Goal: Task Accomplishment & Management: Use online tool/utility

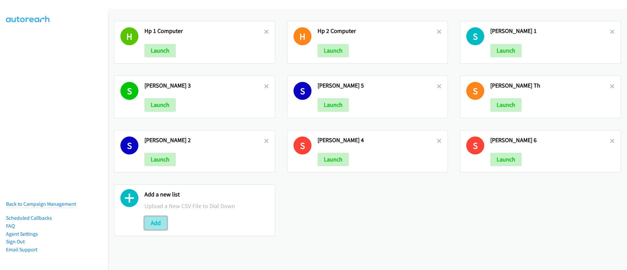
click at [156, 222] on button "Add" at bounding box center [155, 223] width 23 height 13
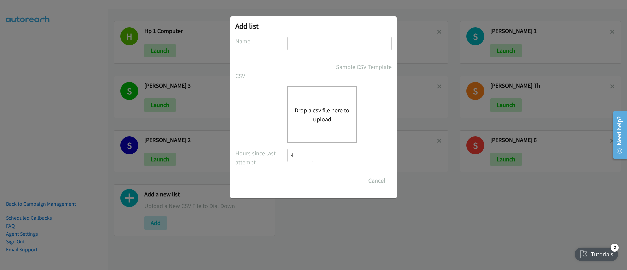
click at [315, 45] on input "text" at bounding box center [339, 44] width 104 height 14
type input "Schneider MY 1"
click at [336, 121] on button "Drop a csv file here to upload" at bounding box center [322, 115] width 55 height 18
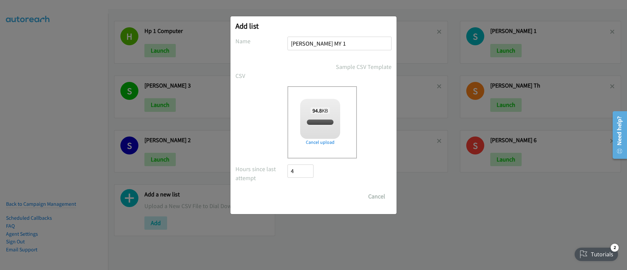
checkbox input "true"
click at [307, 199] on input "Save List" at bounding box center [304, 196] width 35 height 13
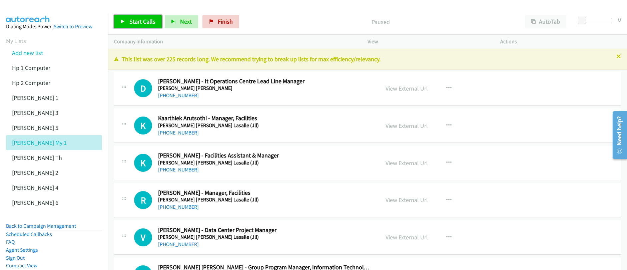
click at [136, 20] on span "Start Calls" at bounding box center [142, 22] width 26 height 8
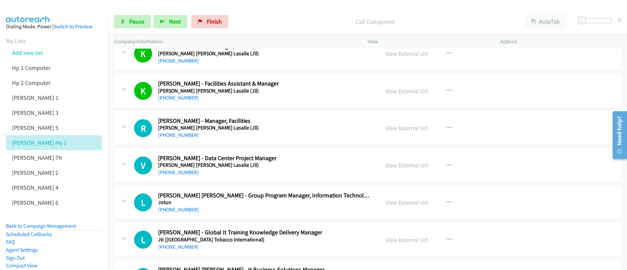
scroll to position [72, 0]
click at [136, 26] on link "Pause" at bounding box center [132, 21] width 37 height 13
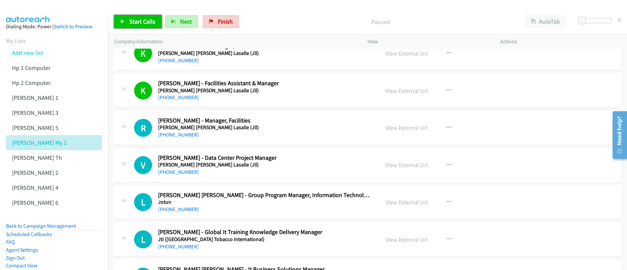
click at [136, 27] on link "Start Calls" at bounding box center [138, 21] width 48 height 13
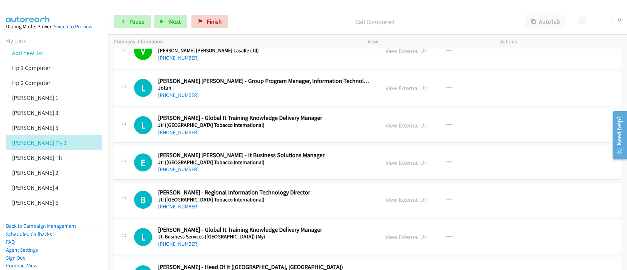
scroll to position [188, 0]
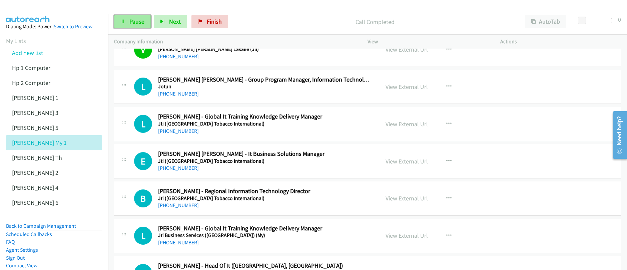
click at [126, 20] on link "Pause" at bounding box center [132, 21] width 37 height 13
click at [127, 22] on link "Start Calls" at bounding box center [138, 21] width 48 height 13
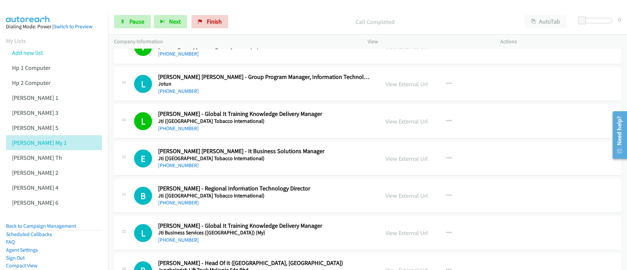
scroll to position [317, 0]
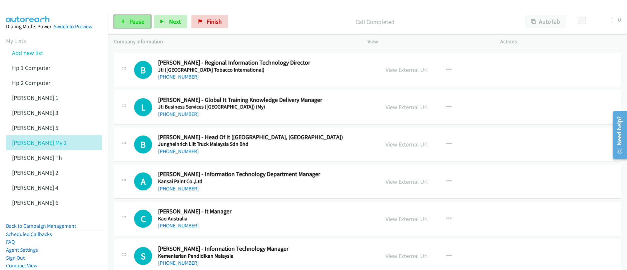
click at [127, 24] on link "Pause" at bounding box center [132, 21] width 37 height 13
click at [127, 24] on link "Start Calls" at bounding box center [138, 21] width 48 height 13
click at [129, 25] on span "Pause" at bounding box center [136, 22] width 15 height 8
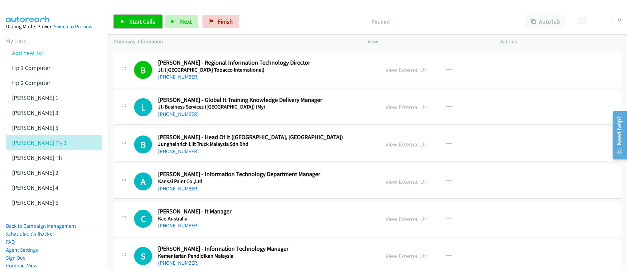
click at [129, 25] on span "Start Calls" at bounding box center [142, 22] width 26 height 8
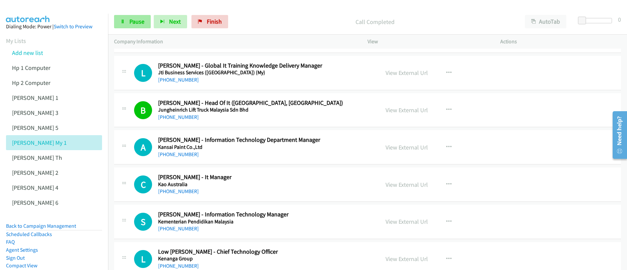
scroll to position [351, 0]
click at [137, 26] on link "Pause" at bounding box center [132, 21] width 37 height 13
click at [137, 26] on link "Start Calls" at bounding box center [138, 21] width 48 height 13
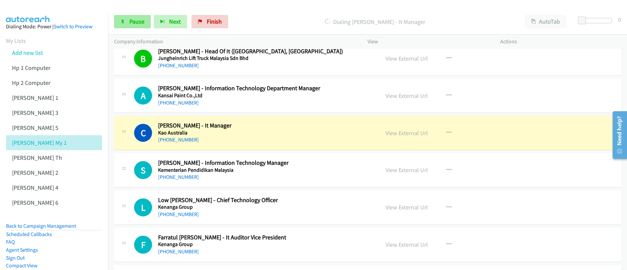
scroll to position [452, 0]
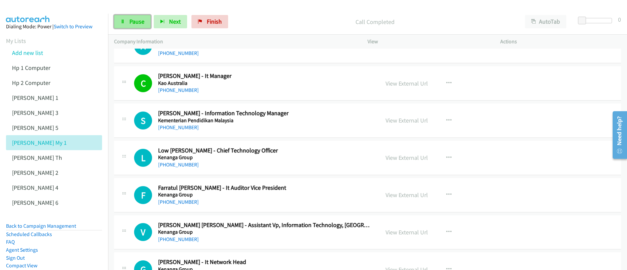
click at [135, 24] on span "Pause" at bounding box center [136, 22] width 15 height 8
click at [135, 24] on span "Start Calls" at bounding box center [142, 22] width 26 height 8
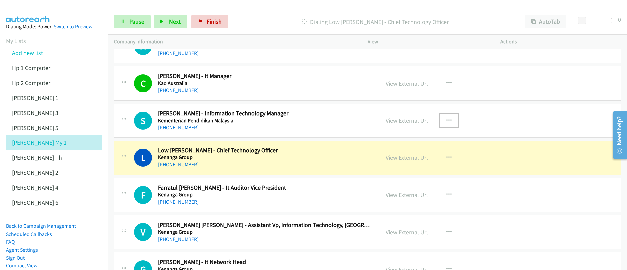
click at [446, 121] on icon "button" at bounding box center [448, 120] width 5 height 5
click at [0, 0] on div at bounding box center [0, 0] width 0 height 0
click at [447, 122] on icon "button" at bounding box center [448, 120] width 5 height 5
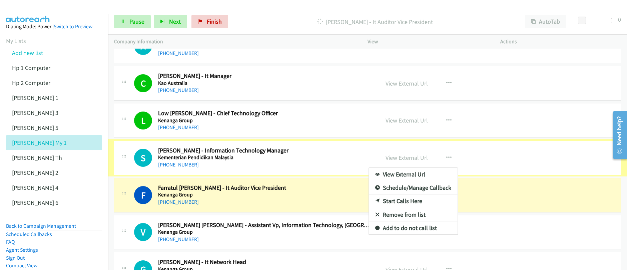
click at [446, 158] on div at bounding box center [313, 135] width 627 height 270
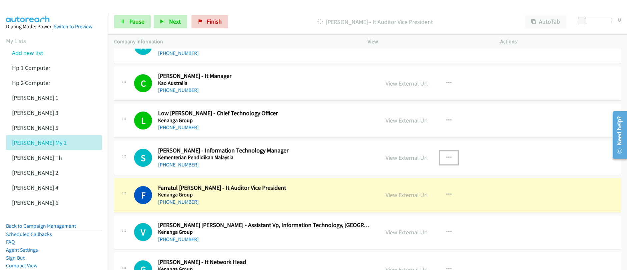
click at [446, 158] on icon "button" at bounding box center [448, 157] width 5 height 5
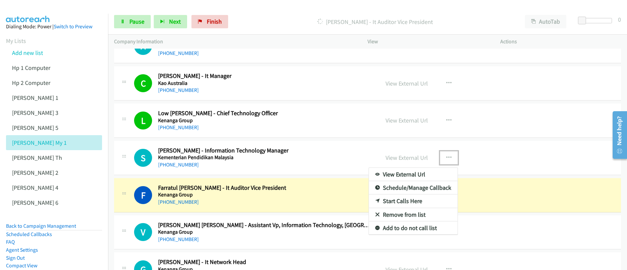
click at [400, 202] on link "Start Calls Here" at bounding box center [413, 201] width 89 height 13
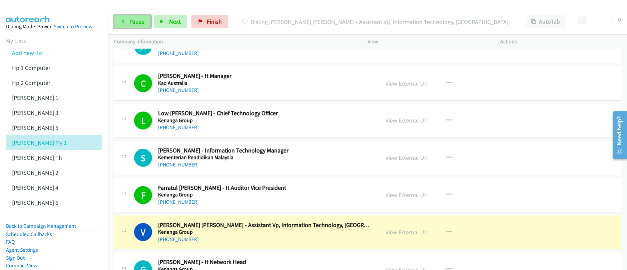
click at [129, 23] on span "Pause" at bounding box center [136, 22] width 15 height 8
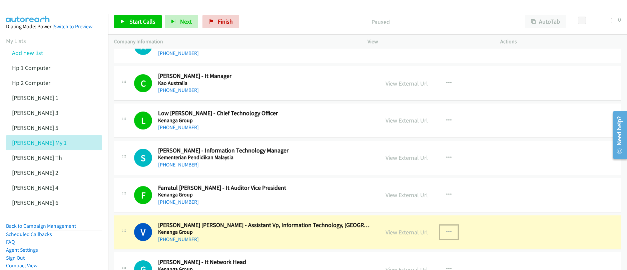
click at [446, 232] on icon "button" at bounding box center [448, 232] width 5 height 5
click at [409, 234] on div at bounding box center [313, 135] width 627 height 270
click at [409, 234] on link "View External Url" at bounding box center [406, 233] width 42 height 8
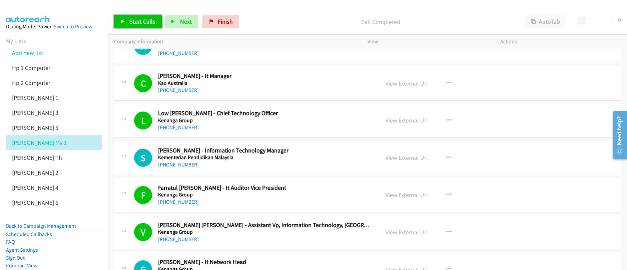
click at [147, 24] on span "Start Calls" at bounding box center [142, 22] width 26 height 8
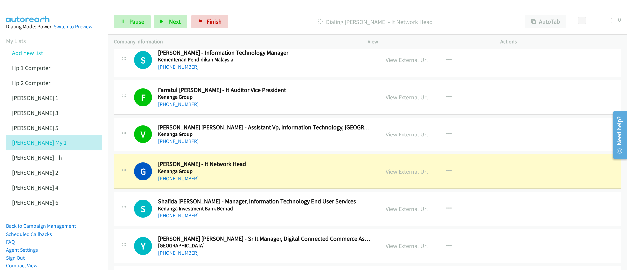
scroll to position [540, 0]
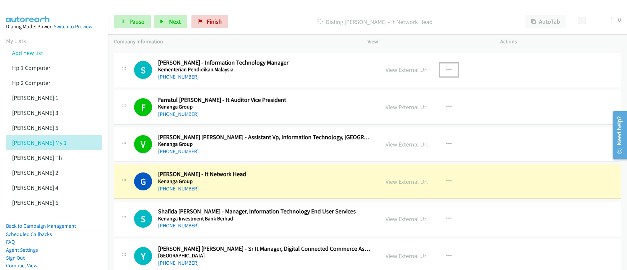
click at [446, 70] on icon "button" at bounding box center [448, 69] width 5 height 5
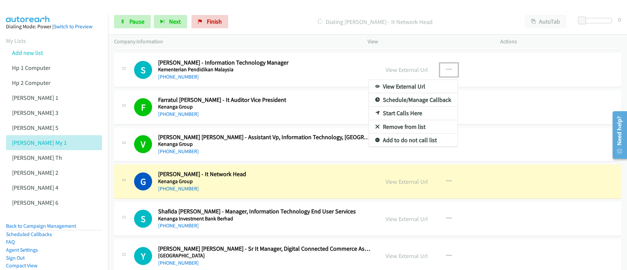
click at [402, 115] on link "Start Calls Here" at bounding box center [413, 113] width 89 height 13
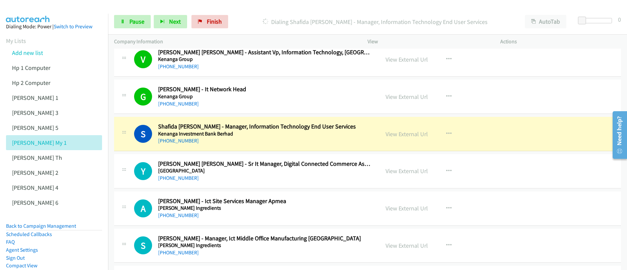
scroll to position [628, 0]
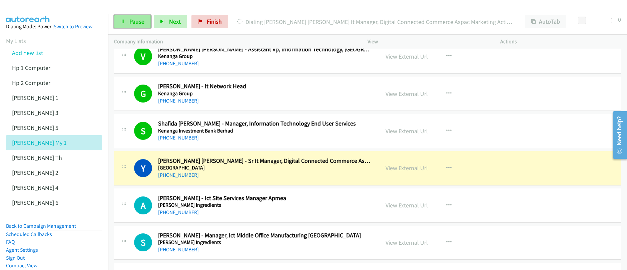
click at [130, 23] on span "Pause" at bounding box center [136, 22] width 15 height 8
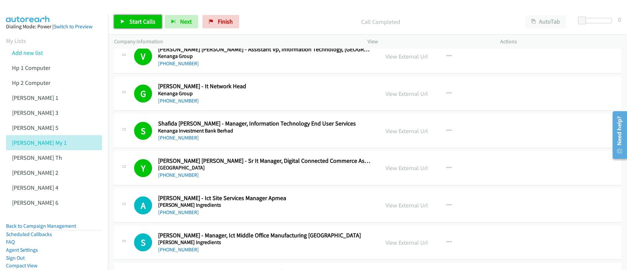
click at [139, 22] on span "Start Calls" at bounding box center [142, 22] width 26 height 8
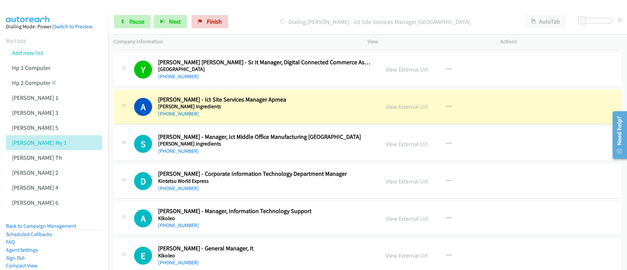
scroll to position [732, 0]
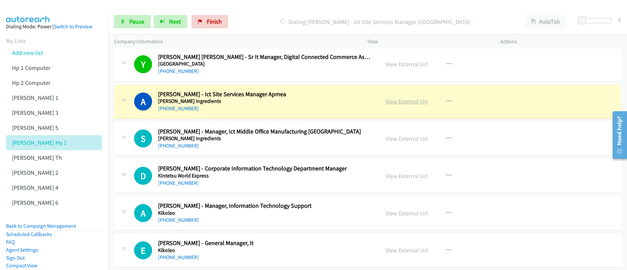
click at [402, 103] on link "View External Url" at bounding box center [406, 102] width 42 height 8
click at [0, 0] on div "Start Calls Pause Next Finish Dialing Adam Juni - Ict Site Services Manager Apm…" at bounding box center [313, 0] width 627 height 0
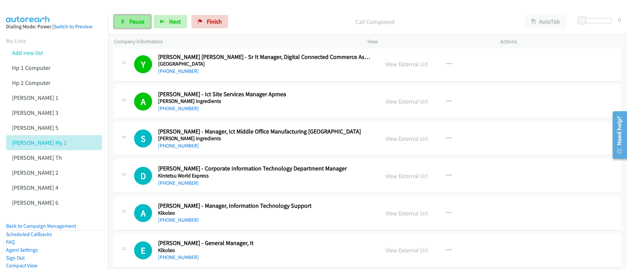
click at [138, 24] on span "Pause" at bounding box center [136, 22] width 15 height 8
click at [137, 26] on link "Start Calls" at bounding box center [138, 21] width 48 height 13
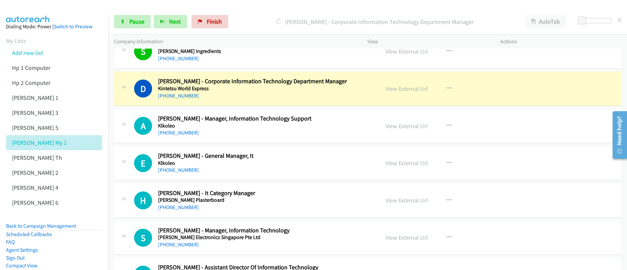
scroll to position [821, 0]
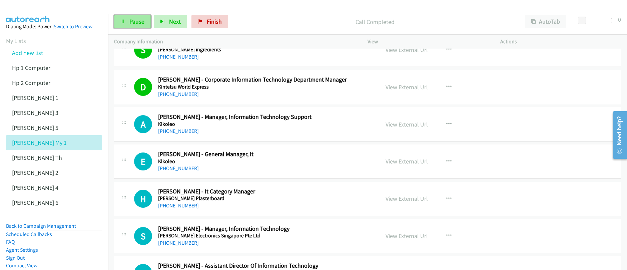
click at [135, 26] on link "Pause" at bounding box center [132, 21] width 37 height 13
click at [135, 26] on link "Start Calls" at bounding box center [138, 21] width 48 height 13
click at [135, 26] on link "Pause" at bounding box center [132, 21] width 37 height 13
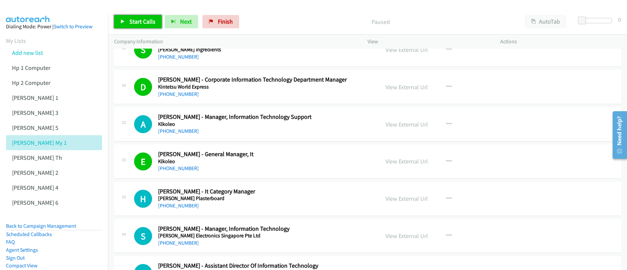
click at [135, 26] on link "Start Calls" at bounding box center [138, 21] width 48 height 13
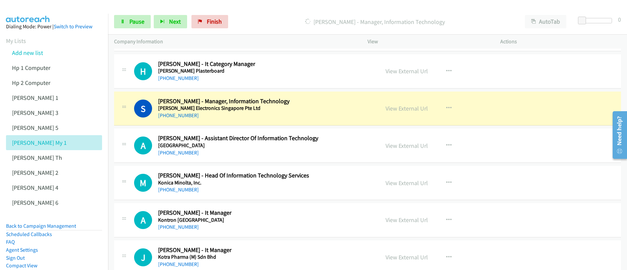
scroll to position [942, 0]
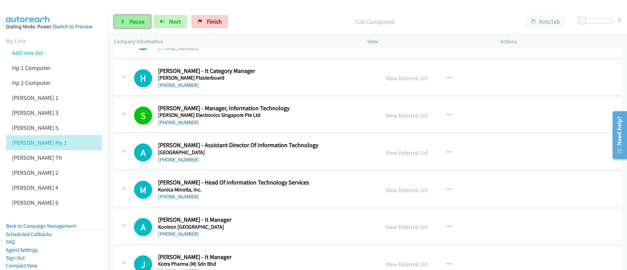
click at [130, 23] on span "Pause" at bounding box center [136, 22] width 15 height 8
click at [130, 23] on span "Start Calls" at bounding box center [142, 22] width 26 height 8
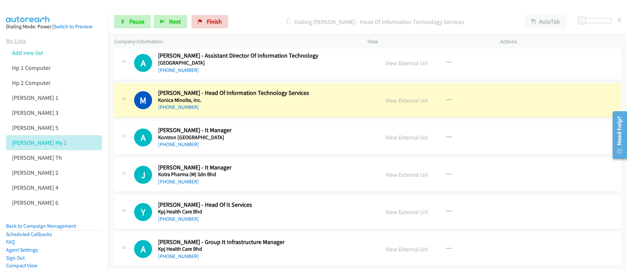
scroll to position [1033, 0]
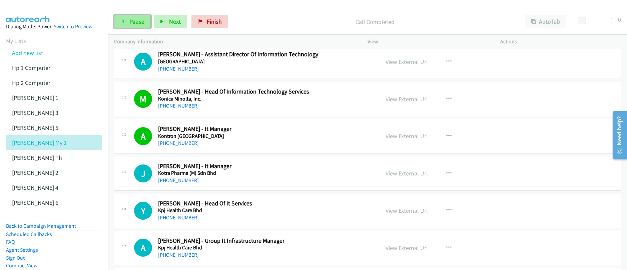
click at [127, 25] on link "Pause" at bounding box center [132, 21] width 37 height 13
click at [127, 25] on link "Start Calls" at bounding box center [138, 21] width 48 height 13
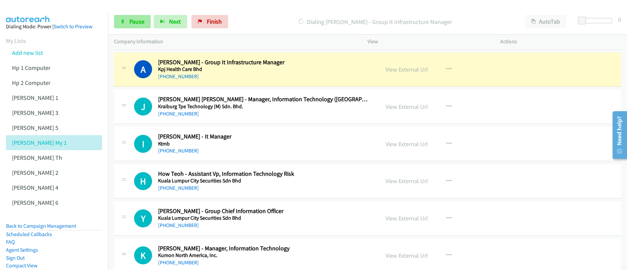
scroll to position [1220, 0]
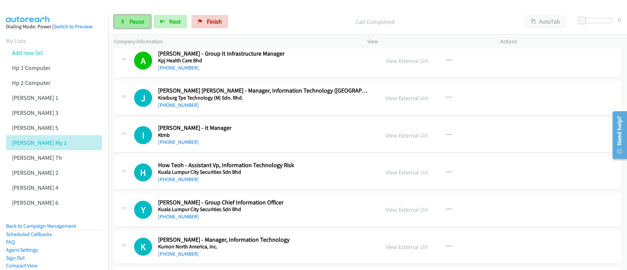
click at [138, 23] on span "Pause" at bounding box center [136, 22] width 15 height 8
click at [138, 23] on span "Start Calls" at bounding box center [142, 22] width 26 height 8
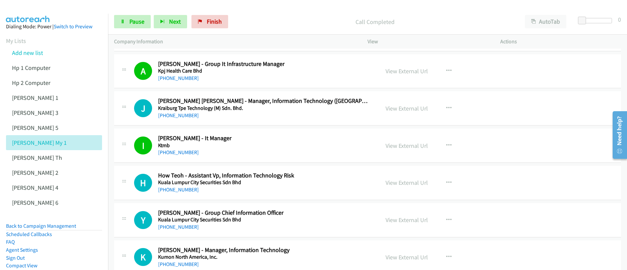
scroll to position [1197, 0]
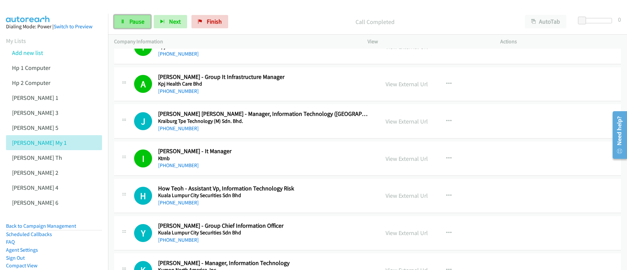
click at [127, 23] on link "Pause" at bounding box center [132, 21] width 37 height 13
click at [127, 23] on link "Start Calls" at bounding box center [138, 21] width 48 height 13
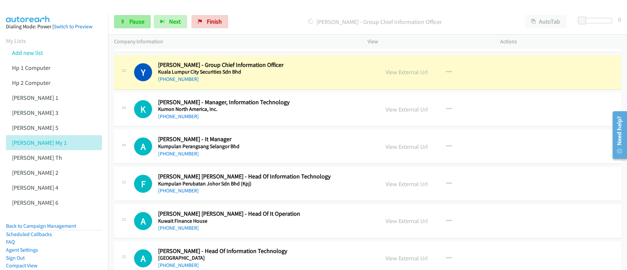
scroll to position [1361, 0]
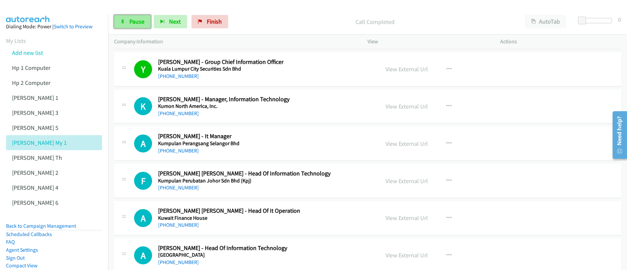
click at [125, 22] on link "Pause" at bounding box center [132, 21] width 37 height 13
click at [125, 22] on link "Start Calls" at bounding box center [138, 21] width 48 height 13
click at [125, 22] on link "Pause" at bounding box center [132, 21] width 37 height 13
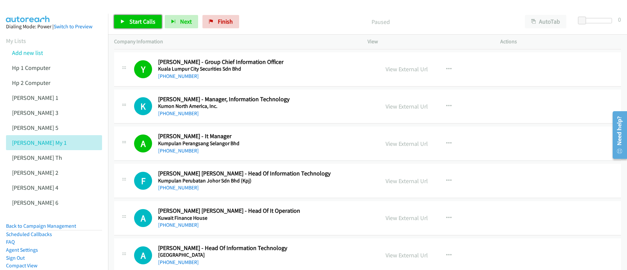
click at [125, 22] on link "Start Calls" at bounding box center [138, 21] width 48 height 13
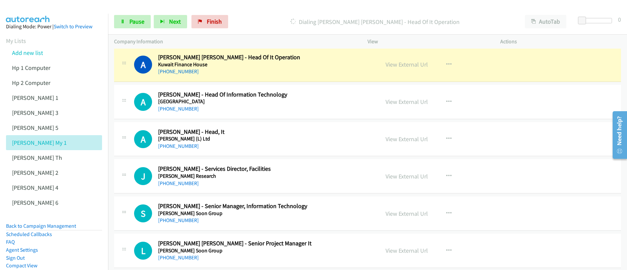
scroll to position [1513, 0]
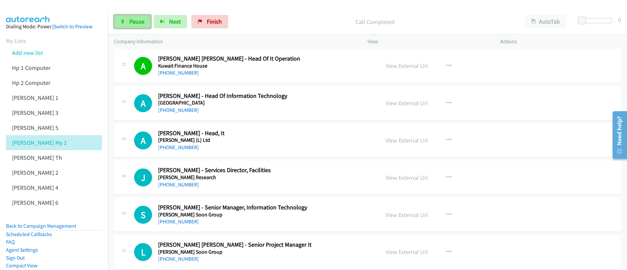
click at [129, 25] on span "Pause" at bounding box center [136, 22] width 15 height 8
click at [130, 25] on span "Start Calls" at bounding box center [142, 22] width 26 height 8
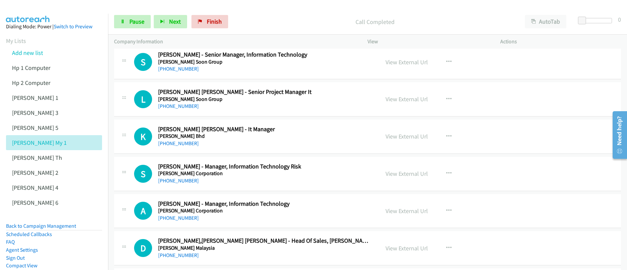
scroll to position [1666, 0]
click at [130, 24] on span "Pause" at bounding box center [136, 22] width 15 height 8
click at [130, 24] on span "Start Calls" at bounding box center [142, 22] width 26 height 8
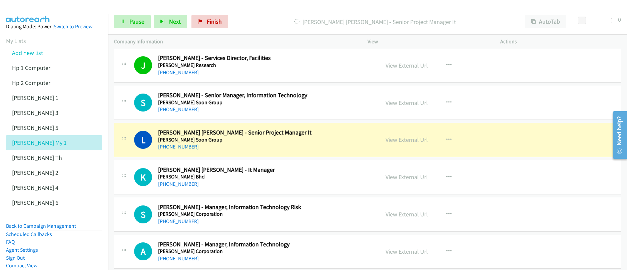
scroll to position [1625, 0]
click at [131, 24] on span "Pause" at bounding box center [136, 22] width 15 height 8
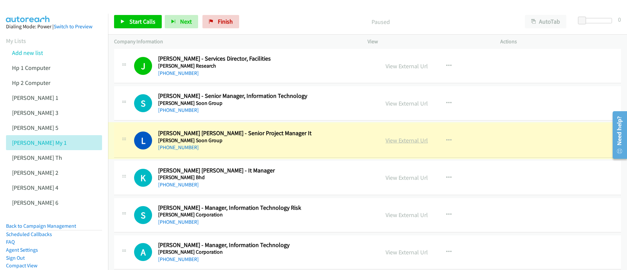
click at [405, 140] on link "View External Url" at bounding box center [406, 141] width 42 height 8
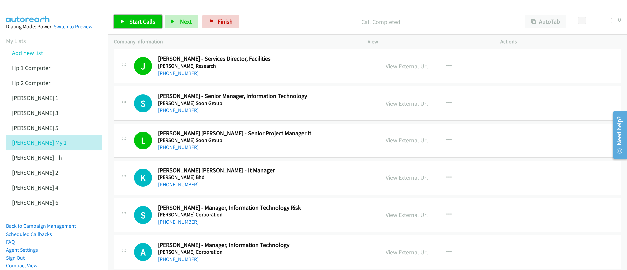
click at [134, 21] on span "Start Calls" at bounding box center [142, 22] width 26 height 8
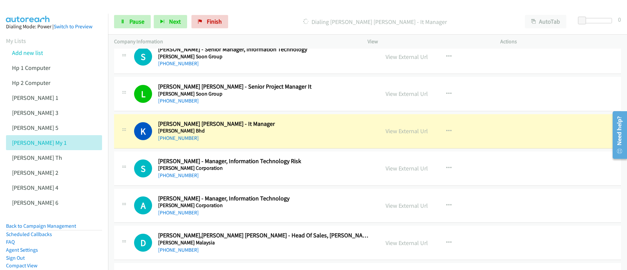
scroll to position [1674, 0]
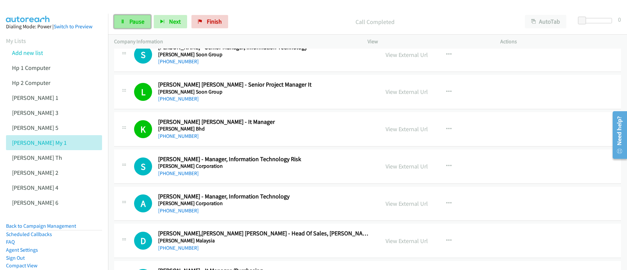
click at [140, 25] on link "Pause" at bounding box center [132, 21] width 37 height 13
click at [140, 25] on link "Start Calls" at bounding box center [138, 21] width 48 height 13
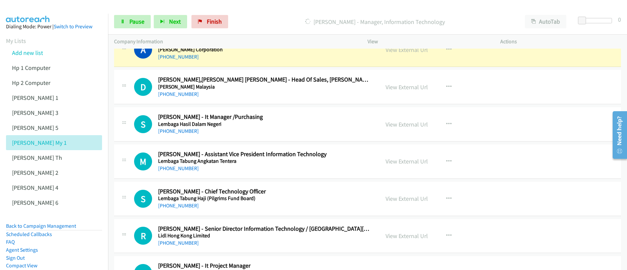
scroll to position [1835, 0]
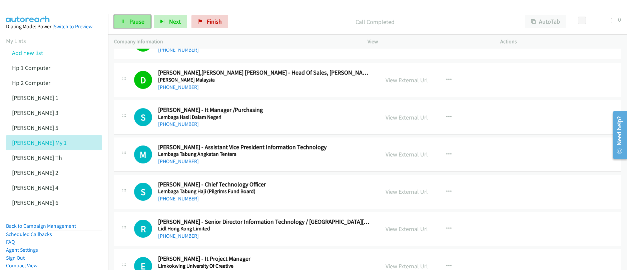
click at [130, 25] on span "Pause" at bounding box center [136, 22] width 15 height 8
click at [130, 25] on span "Start Calls" at bounding box center [142, 22] width 26 height 8
click at [130, 25] on span "Pause" at bounding box center [136, 22] width 15 height 8
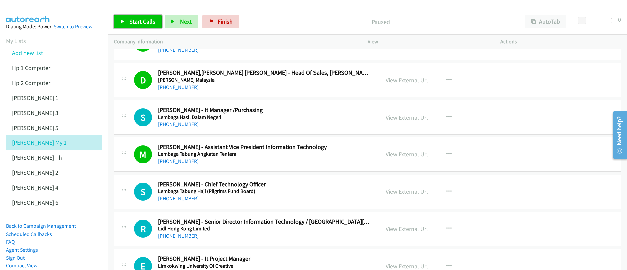
click at [130, 25] on span "Start Calls" at bounding box center [142, 22] width 26 height 8
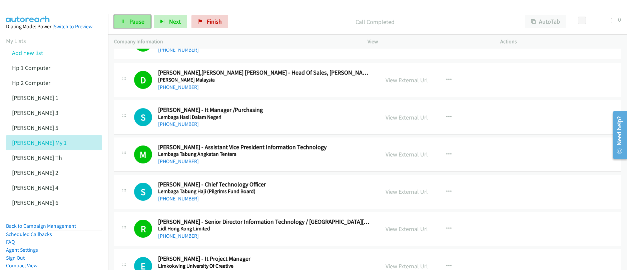
click at [134, 27] on link "Pause" at bounding box center [132, 21] width 37 height 13
click at [134, 27] on link "Start Calls" at bounding box center [138, 21] width 48 height 13
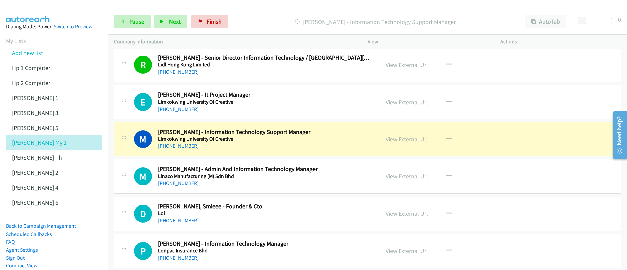
scroll to position [2068, 0]
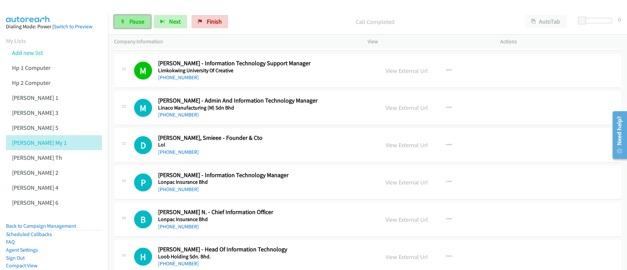
click at [130, 21] on span "Pause" at bounding box center [136, 22] width 15 height 8
click at [130, 21] on span "Start Calls" at bounding box center [142, 22] width 26 height 8
click at [131, 26] on link "Pause" at bounding box center [132, 21] width 37 height 13
click at [131, 26] on link "Start Calls" at bounding box center [138, 21] width 48 height 13
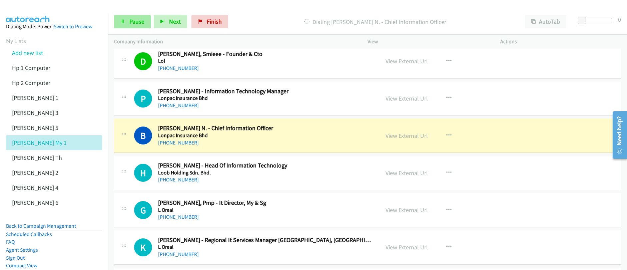
scroll to position [2173, 0]
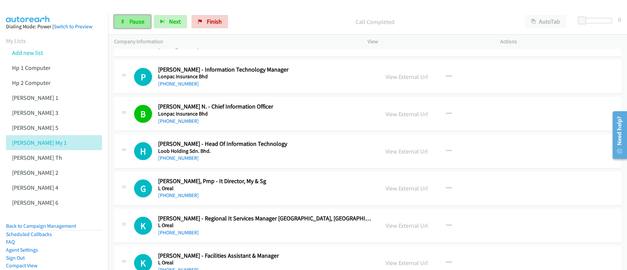
click at [143, 21] on span "Pause" at bounding box center [136, 22] width 15 height 8
click at [143, 21] on span "Start Calls" at bounding box center [142, 22] width 26 height 8
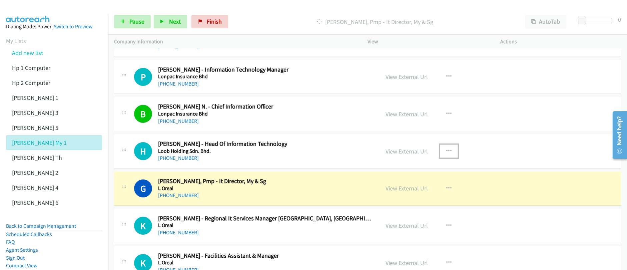
click at [447, 151] on icon "button" at bounding box center [448, 151] width 5 height 5
click at [0, 0] on div at bounding box center [0, 0] width 0 height 0
click at [447, 152] on icon "button" at bounding box center [448, 151] width 5 height 5
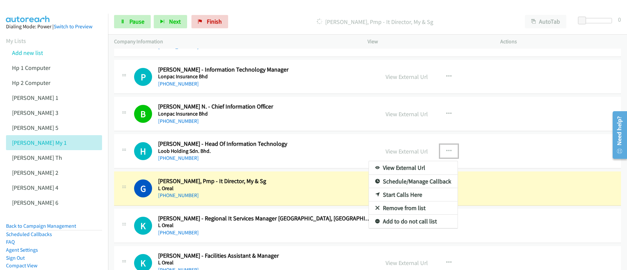
click at [402, 195] on link "Start Calls Here" at bounding box center [413, 194] width 89 height 13
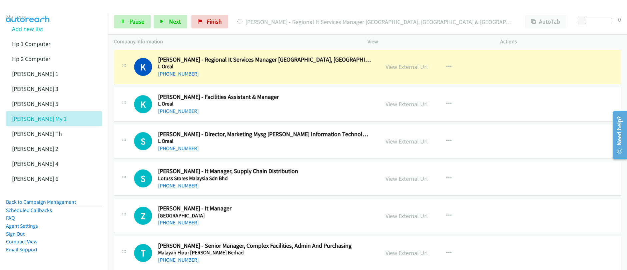
scroll to position [2335, 0]
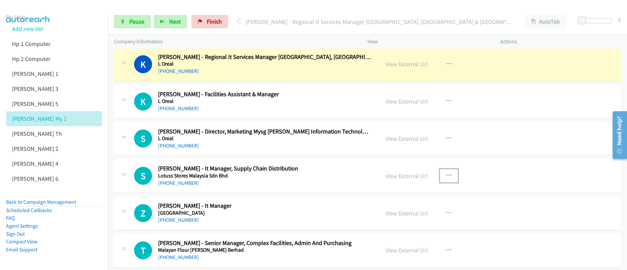
click at [446, 174] on icon "button" at bounding box center [448, 175] width 5 height 5
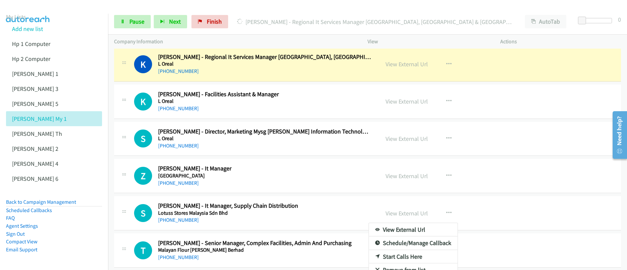
click at [447, 178] on div at bounding box center [313, 135] width 627 height 270
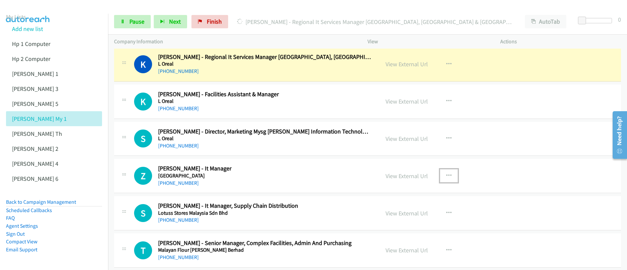
click at [447, 176] on icon "button" at bounding box center [448, 175] width 5 height 5
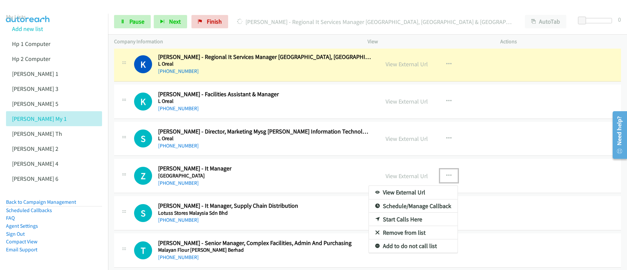
click at [396, 222] on link "Start Calls Here" at bounding box center [413, 219] width 89 height 13
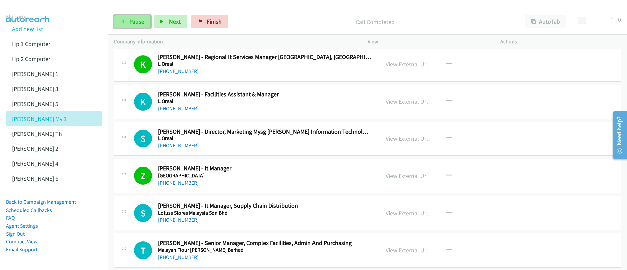
click at [134, 23] on span "Pause" at bounding box center [136, 22] width 15 height 8
click at [133, 23] on span "Start Calls" at bounding box center [142, 22] width 26 height 8
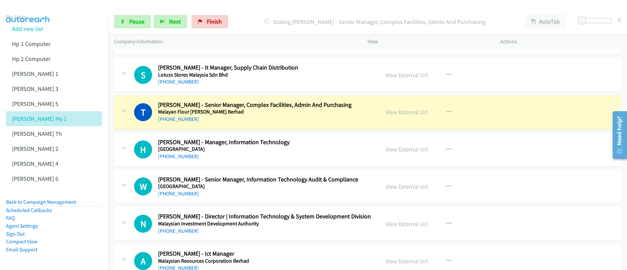
scroll to position [2488, 0]
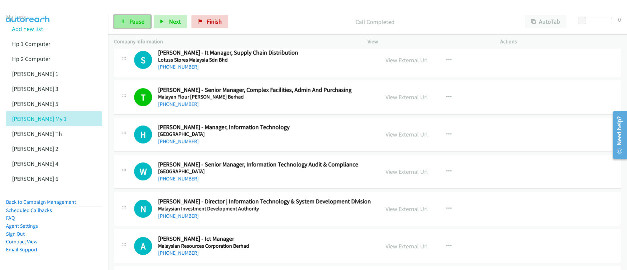
click at [139, 25] on span "Pause" at bounding box center [136, 22] width 15 height 8
click at [139, 25] on span "Start Calls" at bounding box center [142, 22] width 26 height 8
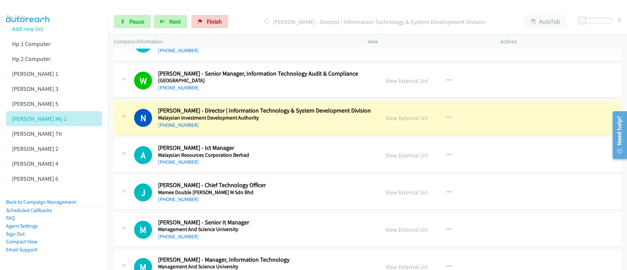
scroll to position [2583, 0]
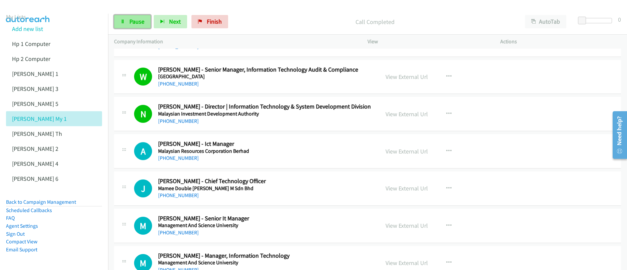
click at [138, 21] on span "Pause" at bounding box center [136, 22] width 15 height 8
click at [138, 21] on span "Start Calls" at bounding box center [142, 22] width 26 height 8
click at [122, 23] on icon at bounding box center [122, 22] width 5 height 5
click at [122, 22] on icon at bounding box center [122, 22] width 5 height 5
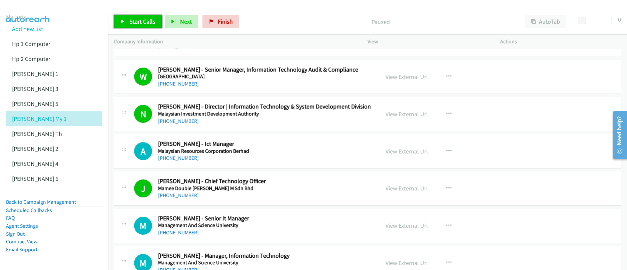
click at [126, 24] on link "Start Calls" at bounding box center [138, 21] width 48 height 13
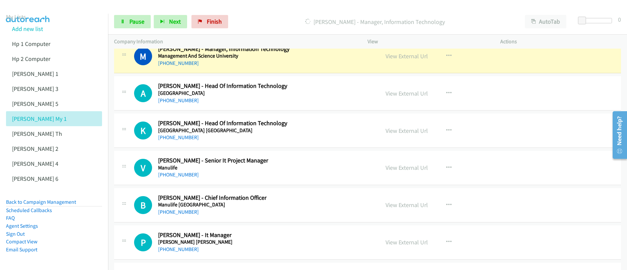
scroll to position [2776, 0]
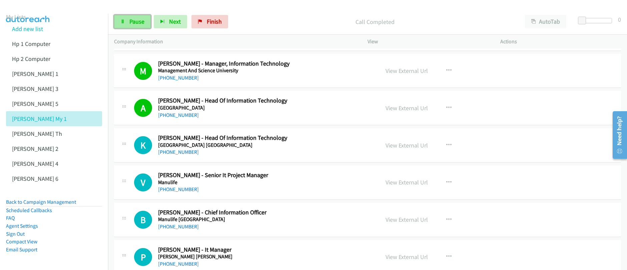
click at [143, 23] on span "Pause" at bounding box center [136, 22] width 15 height 8
click at [142, 23] on span "Start Calls" at bounding box center [142, 22] width 26 height 8
click at [136, 25] on span "Pause" at bounding box center [136, 22] width 15 height 8
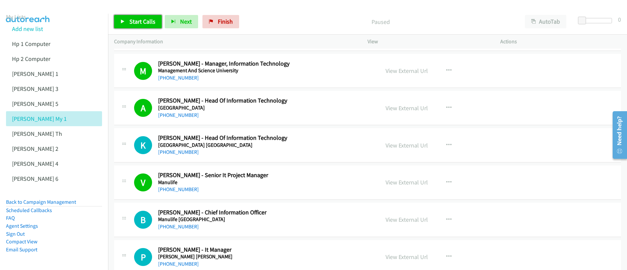
click at [136, 25] on span "Start Calls" at bounding box center [142, 22] width 26 height 8
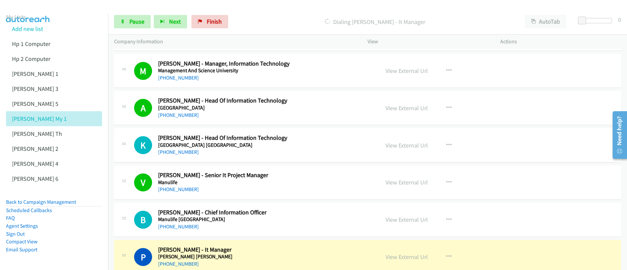
scroll to position [2964, 0]
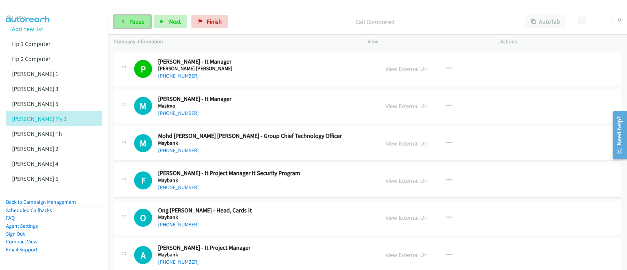
click at [136, 25] on link "Pause" at bounding box center [132, 21] width 37 height 13
click at [136, 25] on link "Start Calls" at bounding box center [138, 21] width 48 height 13
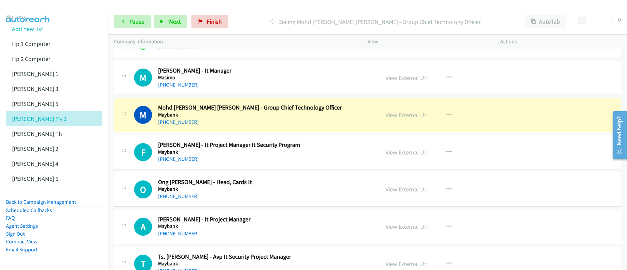
scroll to position [2912, 0]
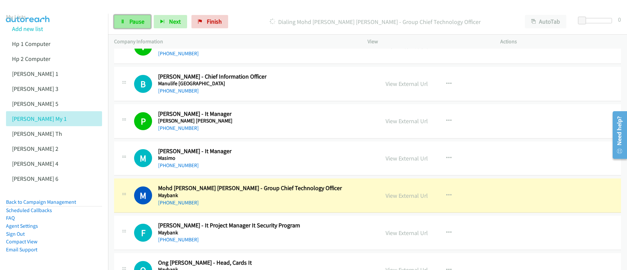
click at [126, 22] on link "Pause" at bounding box center [132, 21] width 37 height 13
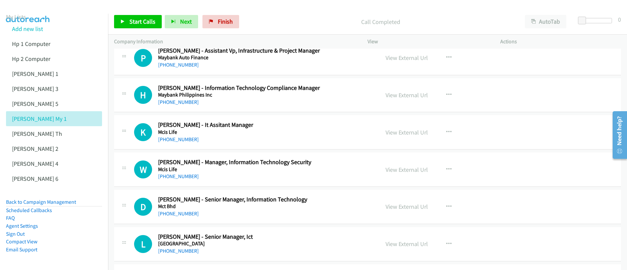
scroll to position [3587, 0]
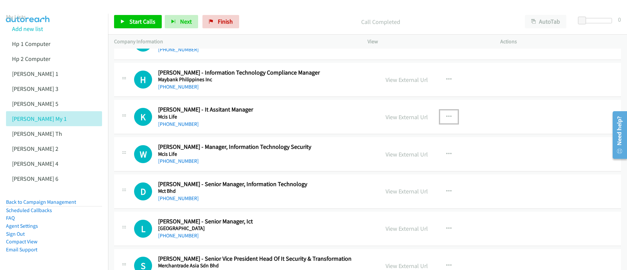
click at [446, 119] on icon "button" at bounding box center [448, 116] width 5 height 5
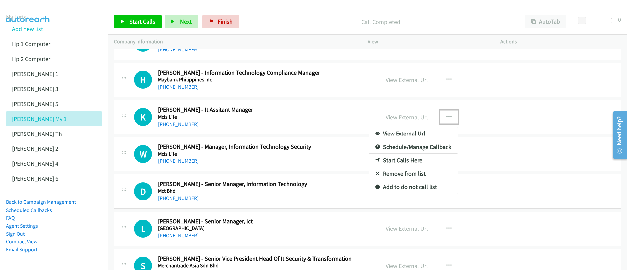
click at [406, 161] on link "Start Calls Here" at bounding box center [413, 160] width 89 height 13
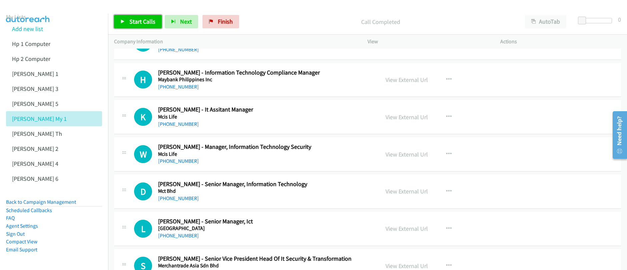
click at [145, 25] on span "Start Calls" at bounding box center [142, 22] width 26 height 8
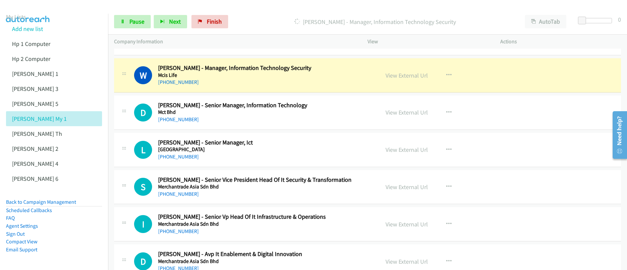
scroll to position [3673, 0]
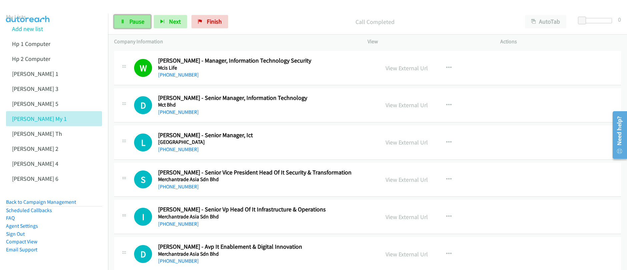
click at [128, 23] on link "Pause" at bounding box center [132, 21] width 37 height 13
click at [128, 23] on link "Start Calls" at bounding box center [138, 21] width 48 height 13
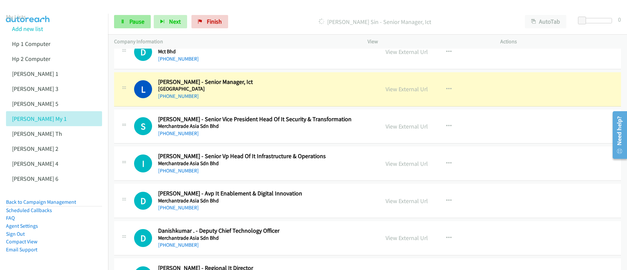
scroll to position [3739, 0]
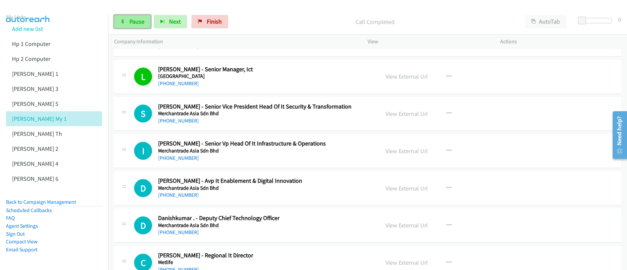
click at [138, 24] on span "Pause" at bounding box center [136, 22] width 15 height 8
click at [138, 24] on span "Start Calls" at bounding box center [142, 22] width 26 height 8
click at [129, 22] on span "Pause" at bounding box center [136, 22] width 15 height 8
click at [129, 22] on span "Start Calls" at bounding box center [142, 22] width 26 height 8
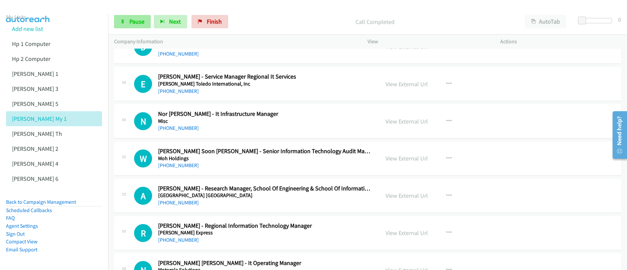
scroll to position [4000, 0]
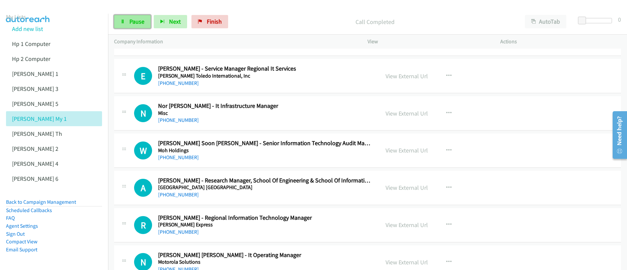
click at [134, 23] on span "Pause" at bounding box center [136, 22] width 15 height 8
click at [134, 23] on span "Start Calls" at bounding box center [142, 22] width 26 height 8
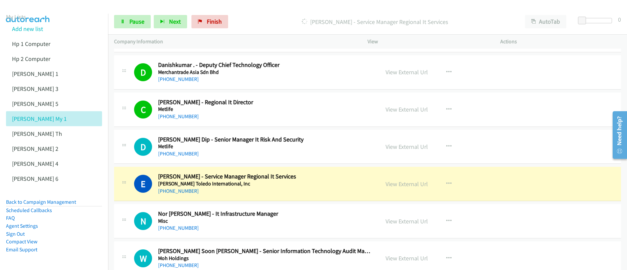
scroll to position [3906, 0]
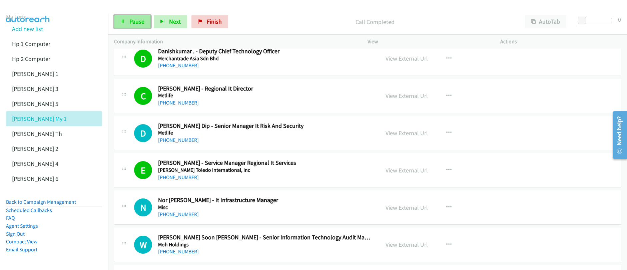
click at [127, 21] on link "Pause" at bounding box center [132, 21] width 37 height 13
click at [131, 24] on span "Start Calls" at bounding box center [142, 22] width 26 height 8
click at [131, 24] on span "Pause" at bounding box center [136, 22] width 15 height 8
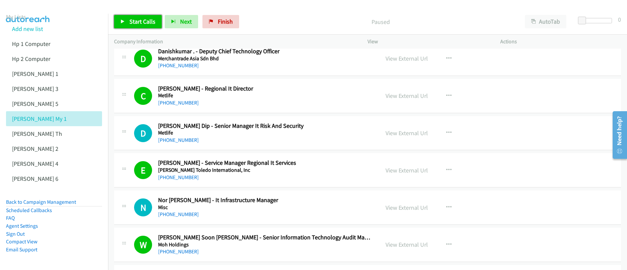
click at [140, 25] on link "Start Calls" at bounding box center [138, 21] width 48 height 13
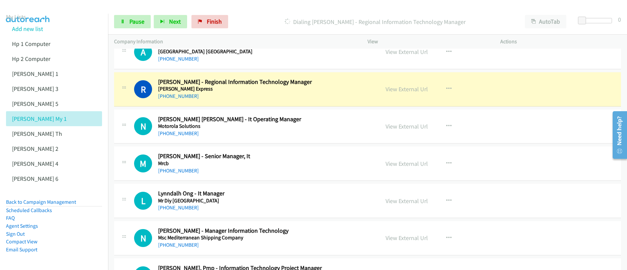
scroll to position [4137, 0]
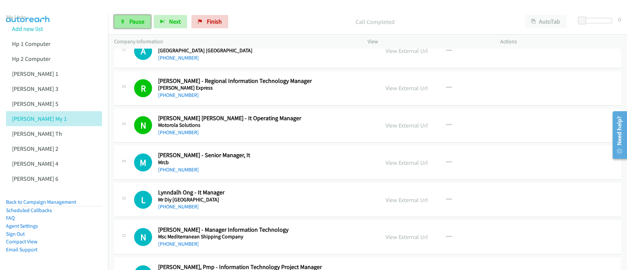
click at [129, 21] on span "Pause" at bounding box center [136, 22] width 15 height 8
click at [129, 21] on span "Start Calls" at bounding box center [142, 22] width 26 height 8
click at [134, 21] on span "Pause" at bounding box center [136, 22] width 15 height 8
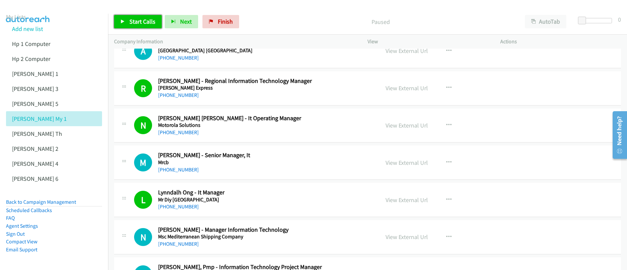
click at [134, 21] on span "Start Calls" at bounding box center [142, 22] width 26 height 8
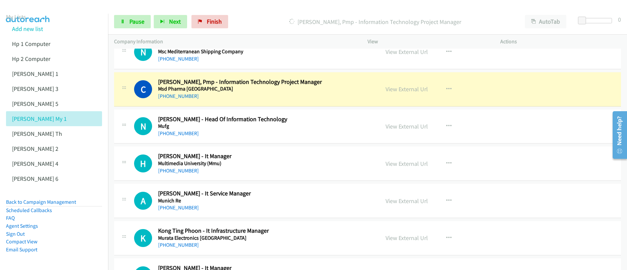
scroll to position [4325, 0]
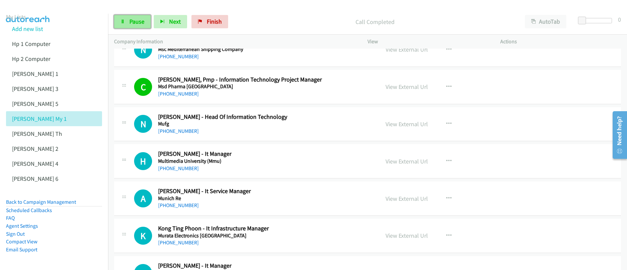
click at [134, 24] on span "Pause" at bounding box center [136, 22] width 15 height 8
click at [134, 24] on span "Start Calls" at bounding box center [142, 22] width 26 height 8
click at [130, 22] on span "Pause" at bounding box center [136, 22] width 15 height 8
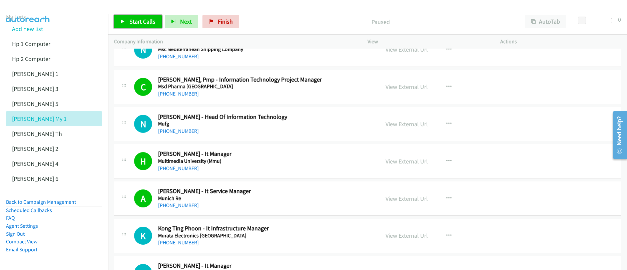
click at [130, 22] on span "Start Calls" at bounding box center [142, 22] width 26 height 8
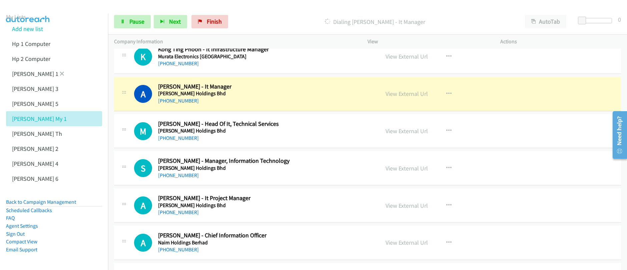
scroll to position [4503, 0]
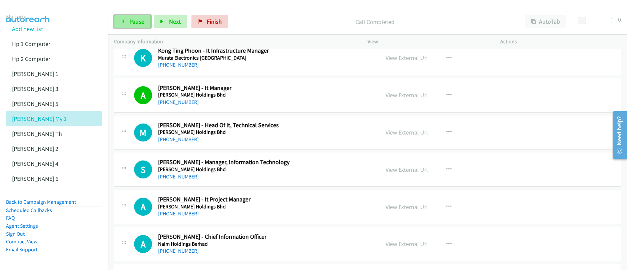
click at [134, 21] on span "Pause" at bounding box center [136, 22] width 15 height 8
click at [134, 21] on span "Start Calls" at bounding box center [142, 22] width 26 height 8
click at [137, 24] on span "Pause" at bounding box center [136, 22] width 15 height 8
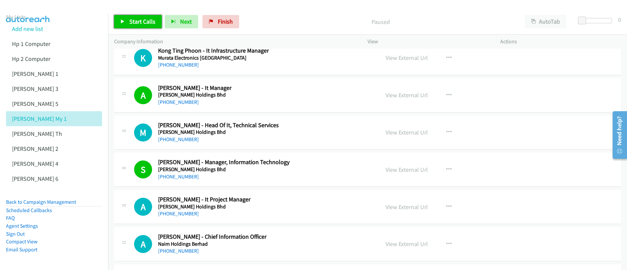
click at [137, 24] on span "Start Calls" at bounding box center [142, 22] width 26 height 8
click at [132, 25] on span "Pause" at bounding box center [136, 22] width 15 height 8
click at [132, 25] on span "Start Calls" at bounding box center [142, 22] width 26 height 8
click at [142, 22] on span "Pause" at bounding box center [136, 22] width 15 height 8
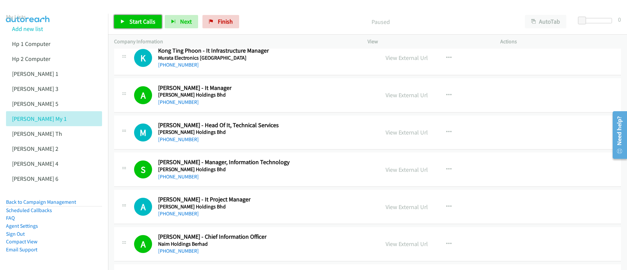
click at [142, 22] on span "Start Calls" at bounding box center [142, 22] width 26 height 8
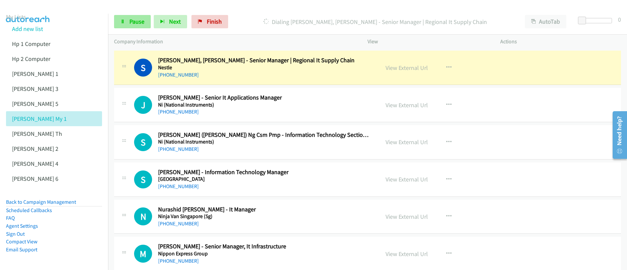
scroll to position [4830, 0]
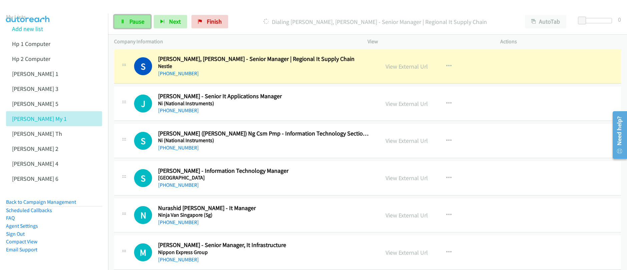
click at [132, 21] on span "Pause" at bounding box center [136, 22] width 15 height 8
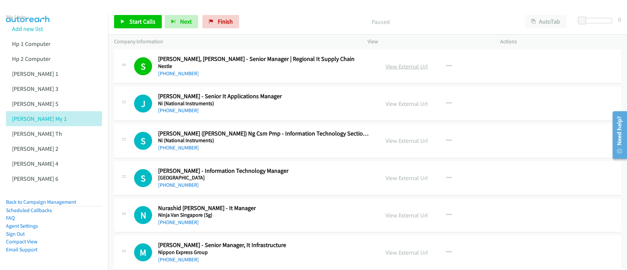
click at [410, 70] on link "View External Url" at bounding box center [406, 67] width 42 height 8
click at [128, 21] on link "Start Calls" at bounding box center [138, 21] width 48 height 13
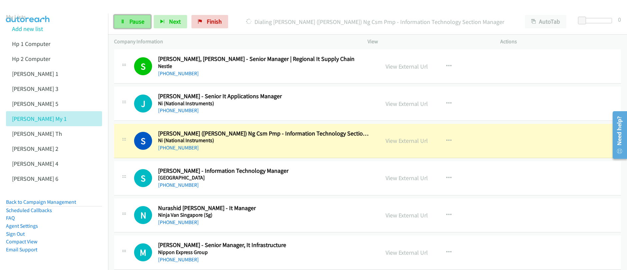
click at [137, 23] on span "Pause" at bounding box center [136, 22] width 15 height 8
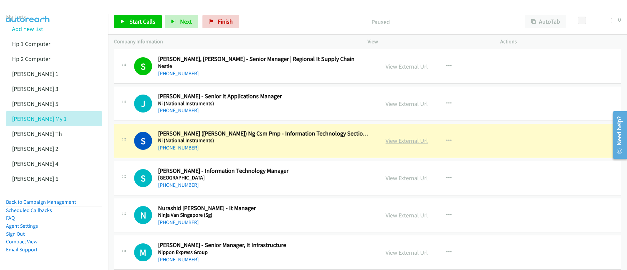
click at [404, 143] on link "View External Url" at bounding box center [406, 141] width 42 height 8
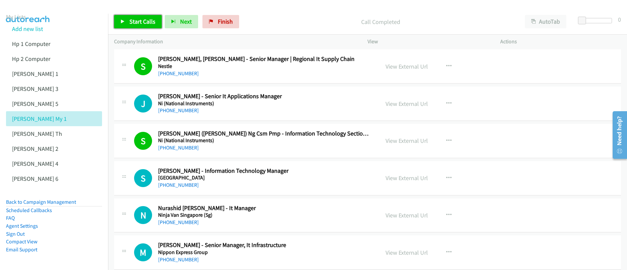
click at [142, 23] on span "Start Calls" at bounding box center [142, 22] width 26 height 8
click at [125, 23] on link "Pause" at bounding box center [132, 21] width 37 height 13
click at [134, 22] on span "Start Calls" at bounding box center [142, 22] width 26 height 8
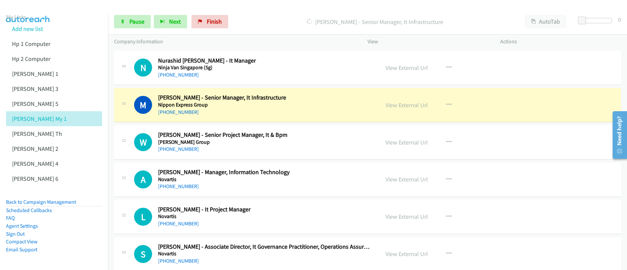
scroll to position [4978, 0]
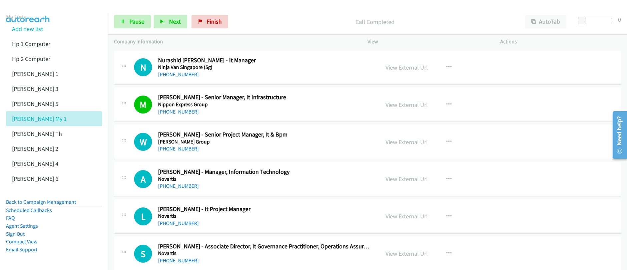
click at [132, 28] on div "Start Calls Pause Next Finish Call Completed AutoTab AutoTab 0" at bounding box center [367, 22] width 519 height 26
click at [133, 26] on link "Pause" at bounding box center [132, 21] width 37 height 13
click at [133, 25] on link "Start Calls" at bounding box center [138, 21] width 48 height 13
click at [133, 23] on span "Pause" at bounding box center [136, 22] width 15 height 8
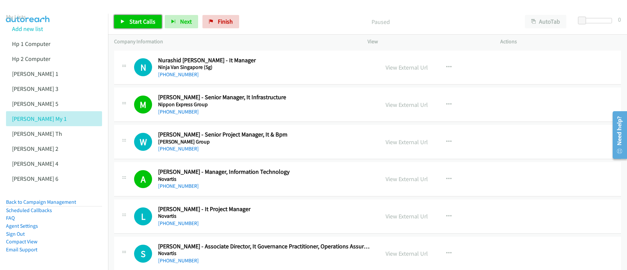
click at [133, 23] on span "Start Calls" at bounding box center [142, 22] width 26 height 8
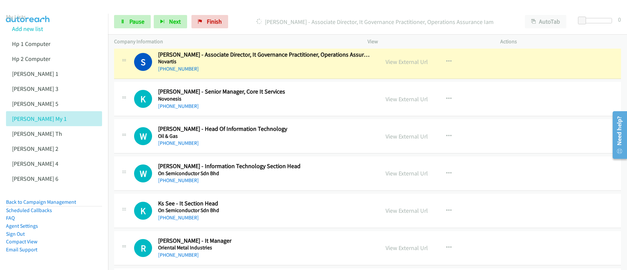
scroll to position [5170, 0]
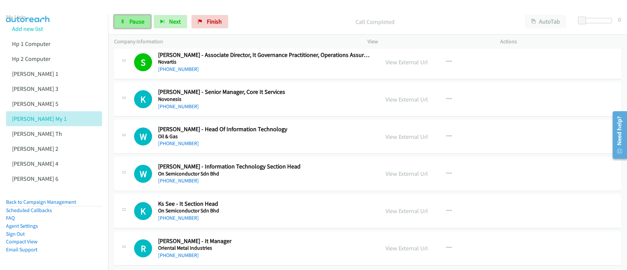
click at [135, 24] on span "Pause" at bounding box center [136, 22] width 15 height 8
click at [135, 24] on span "Start Calls" at bounding box center [142, 22] width 26 height 8
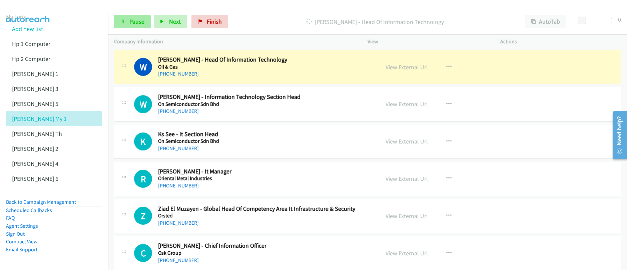
scroll to position [5243, 0]
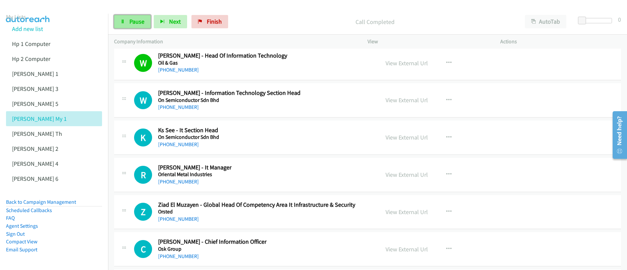
click at [132, 23] on span "Pause" at bounding box center [136, 22] width 15 height 8
click at [132, 23] on span "Start Calls" at bounding box center [142, 22] width 26 height 8
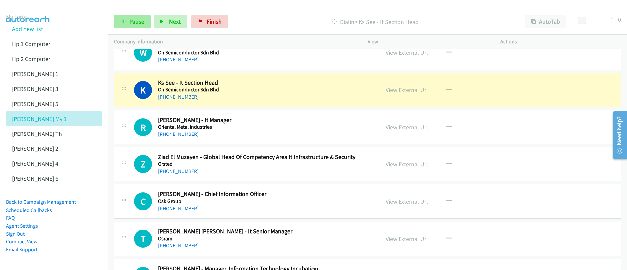
scroll to position [5301, 0]
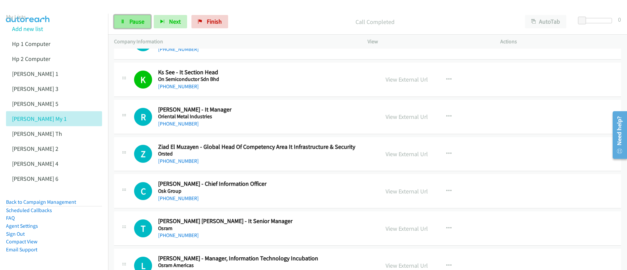
click at [135, 23] on span "Pause" at bounding box center [136, 22] width 15 height 8
click at [135, 23] on span "Start Calls" at bounding box center [142, 22] width 26 height 8
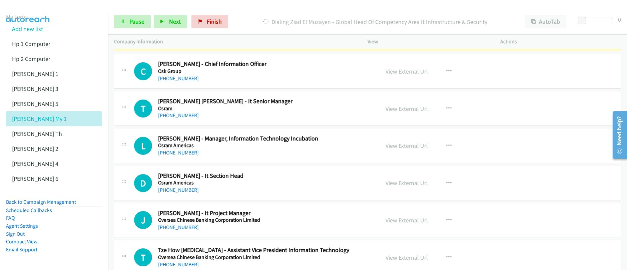
scroll to position [5423, 0]
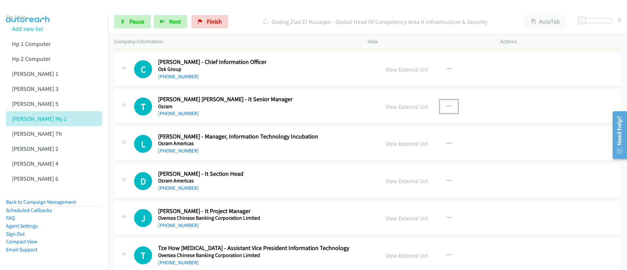
click at [446, 107] on icon "button" at bounding box center [448, 106] width 5 height 5
click at [0, 0] on div at bounding box center [0, 0] width 0 height 0
click at [446, 108] on icon "button" at bounding box center [448, 106] width 5 height 5
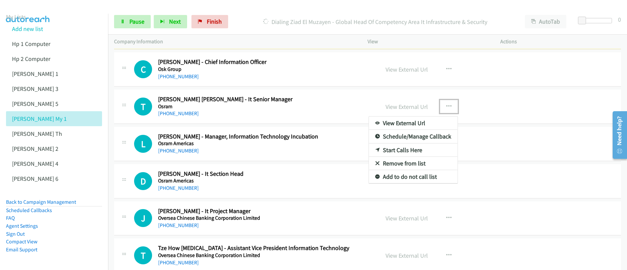
click at [398, 150] on link "Start Calls Here" at bounding box center [413, 150] width 89 height 13
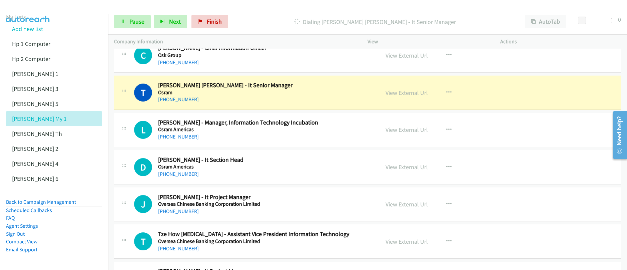
scroll to position [5438, 0]
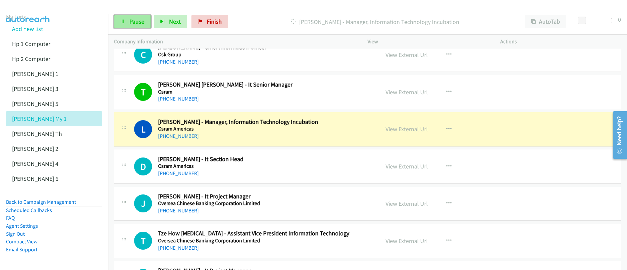
click at [142, 26] on link "Pause" at bounding box center [132, 21] width 37 height 13
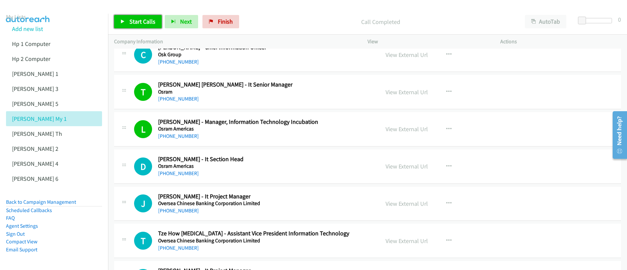
click at [149, 19] on span "Start Calls" at bounding box center [142, 22] width 26 height 8
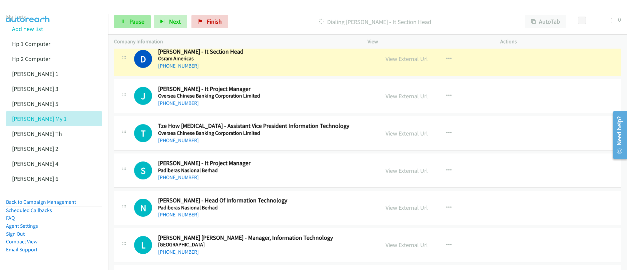
scroll to position [5544, 0]
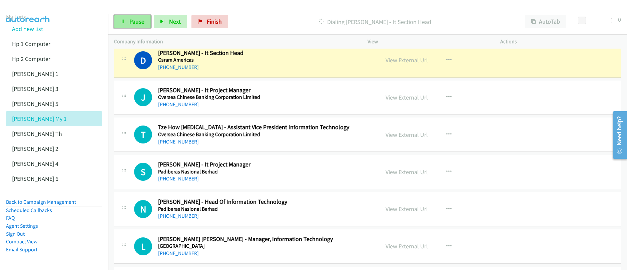
click at [133, 24] on span "Pause" at bounding box center [136, 22] width 15 height 8
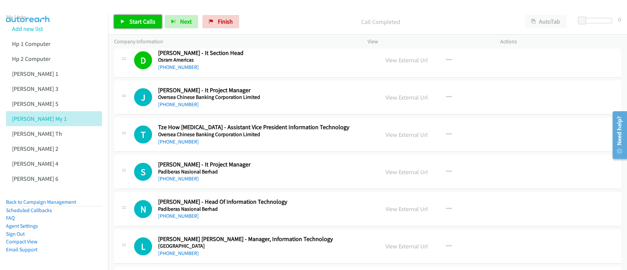
click at [147, 24] on span "Start Calls" at bounding box center [142, 22] width 26 height 8
click at [130, 25] on span "Pause" at bounding box center [136, 22] width 15 height 8
click at [130, 25] on div "Start Calls Pause Next Finish" at bounding box center [178, 21] width 128 height 13
click at [142, 23] on span "Start Calls" at bounding box center [142, 22] width 26 height 8
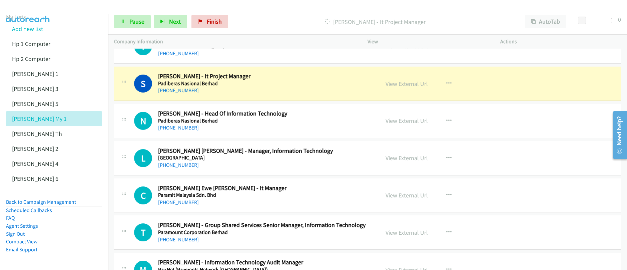
scroll to position [5635, 0]
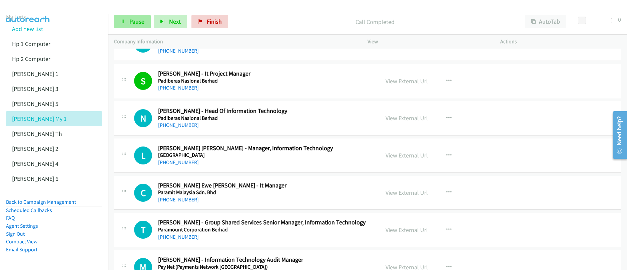
click at [137, 22] on span "Pause" at bounding box center [136, 22] width 15 height 8
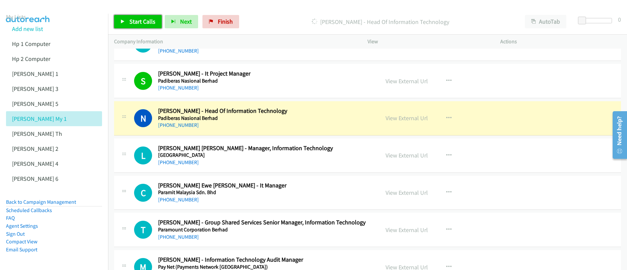
click at [137, 22] on span "Start Calls" at bounding box center [142, 22] width 26 height 8
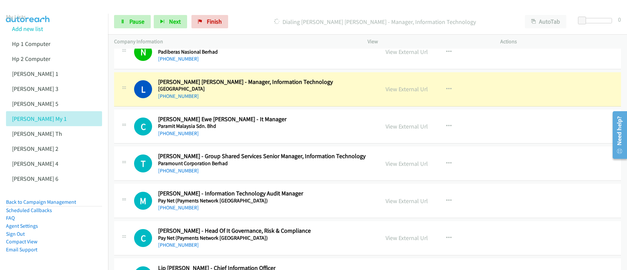
scroll to position [5703, 0]
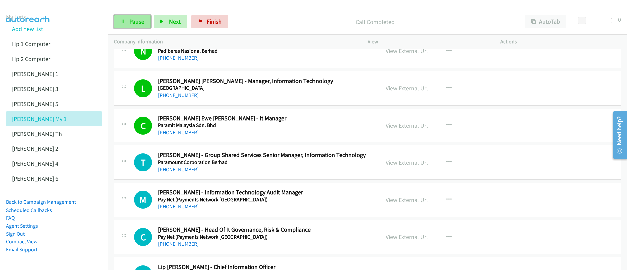
click at [142, 25] on span "Pause" at bounding box center [136, 22] width 15 height 8
click at [142, 25] on span "Start Calls" at bounding box center [142, 22] width 26 height 8
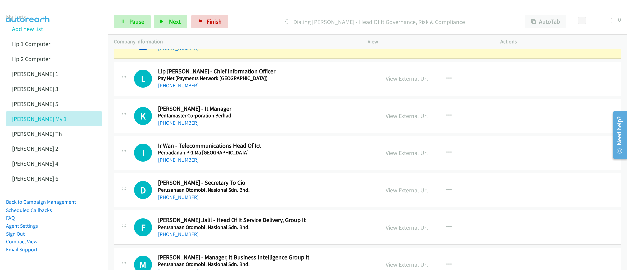
scroll to position [5887, 0]
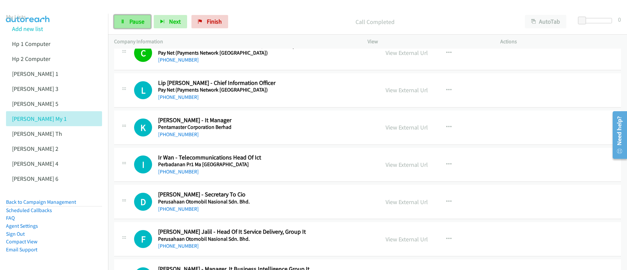
click at [135, 23] on span "Pause" at bounding box center [136, 22] width 15 height 8
click at [135, 23] on span "Start Calls" at bounding box center [142, 22] width 26 height 8
click at [136, 22] on span "Pause" at bounding box center [136, 22] width 15 height 8
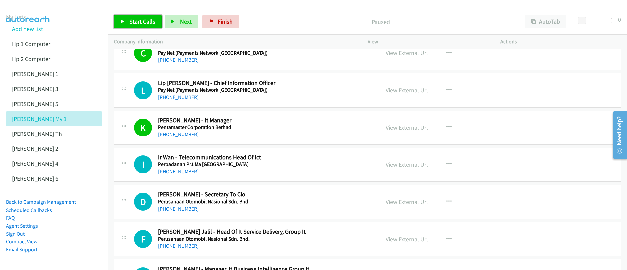
click at [136, 23] on span "Start Calls" at bounding box center [142, 22] width 26 height 8
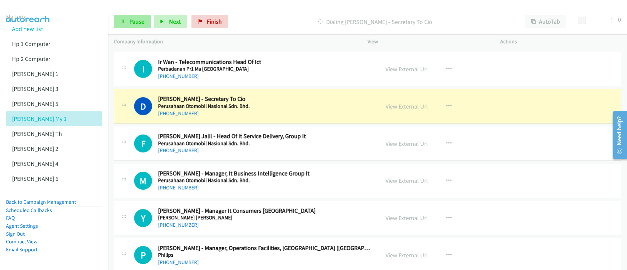
scroll to position [5981, 0]
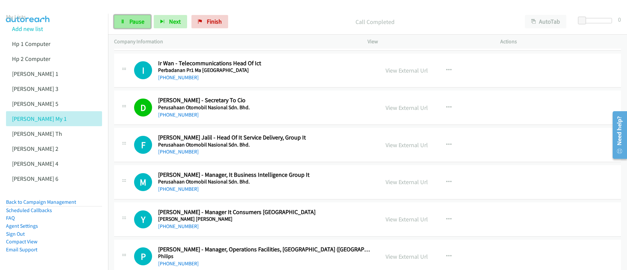
click at [134, 24] on span "Pause" at bounding box center [136, 22] width 15 height 8
click at [134, 24] on span "Start Calls" at bounding box center [142, 22] width 26 height 8
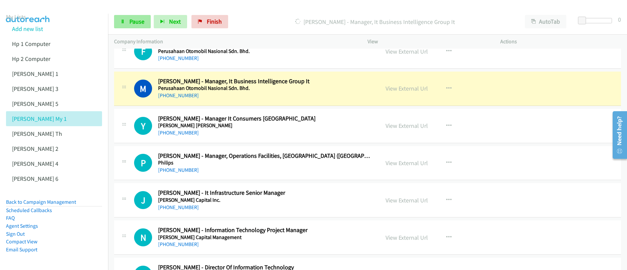
scroll to position [6089, 0]
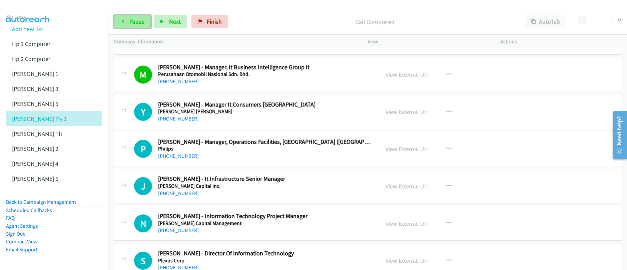
click at [137, 23] on span "Pause" at bounding box center [136, 22] width 15 height 8
click at [137, 23] on span "Start Calls" at bounding box center [142, 22] width 26 height 8
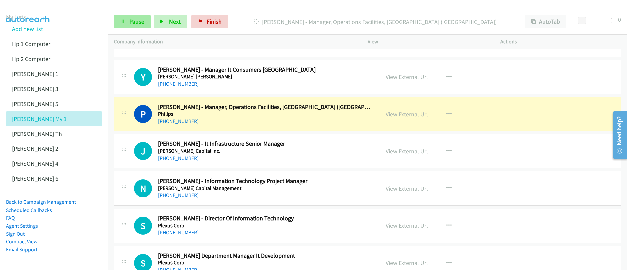
scroll to position [6163, 0]
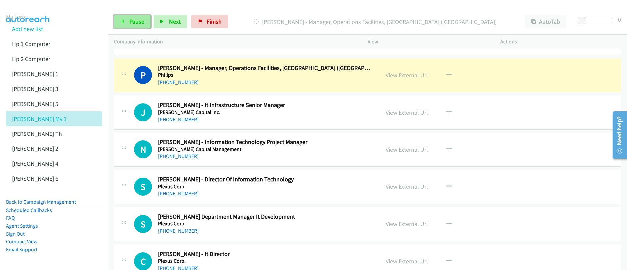
click at [133, 22] on span "Pause" at bounding box center [136, 22] width 15 height 8
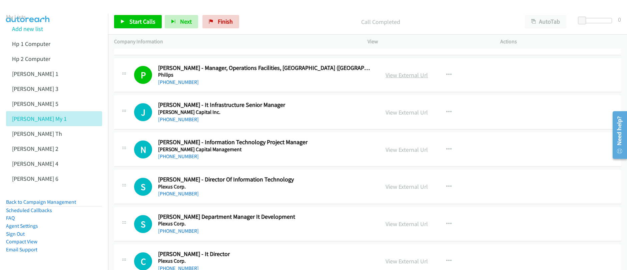
click at [396, 78] on link "View External Url" at bounding box center [406, 75] width 42 height 8
click at [140, 22] on span "Start Calls" at bounding box center [142, 22] width 26 height 8
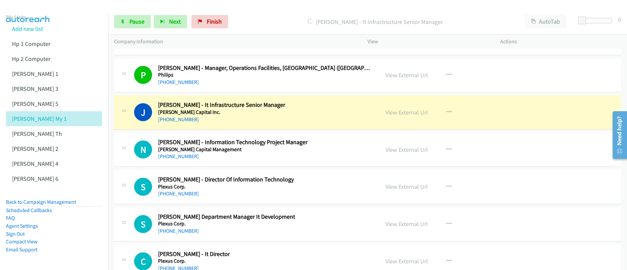
scroll to position [6164, 0]
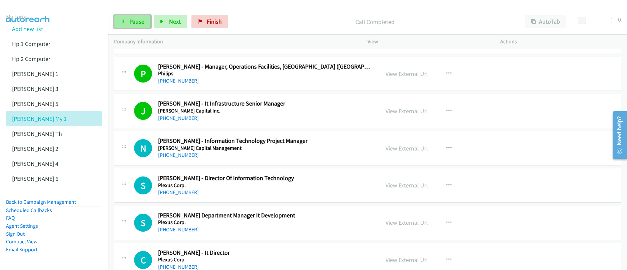
click at [121, 26] on link "Pause" at bounding box center [132, 21] width 37 height 13
click at [121, 26] on link "Start Calls" at bounding box center [138, 21] width 48 height 13
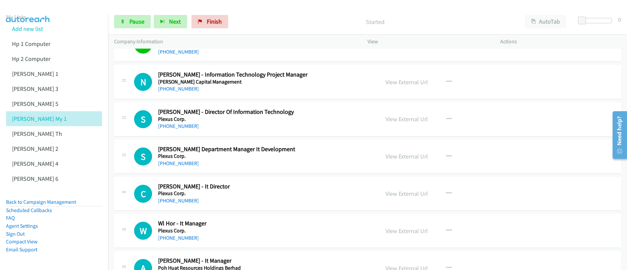
scroll to position [6232, 0]
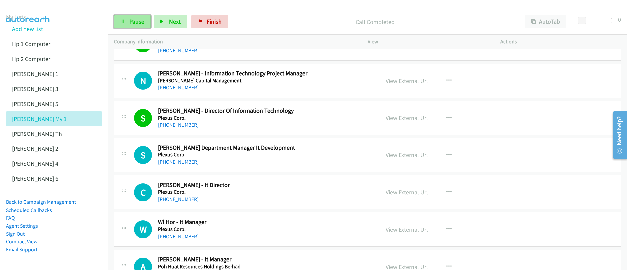
click at [133, 23] on span "Pause" at bounding box center [136, 22] width 15 height 8
click at [125, 22] on link "Start Calls" at bounding box center [138, 21] width 48 height 13
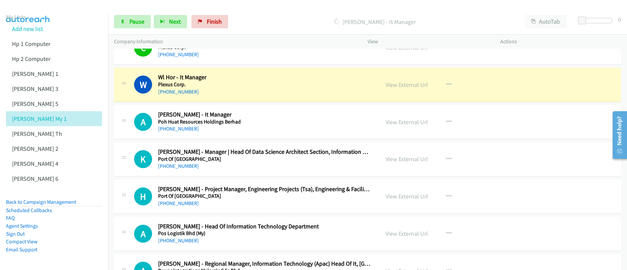
scroll to position [6386, 0]
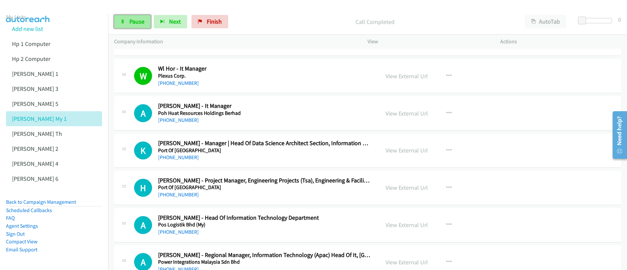
click at [136, 21] on span "Pause" at bounding box center [136, 22] width 15 height 8
click at [136, 21] on span "Start Calls" at bounding box center [142, 22] width 26 height 8
click at [132, 22] on span "Pause" at bounding box center [136, 22] width 15 height 8
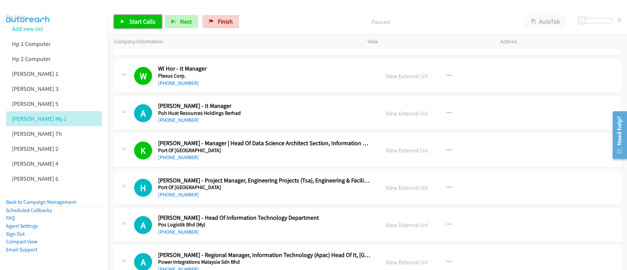
click at [132, 22] on span "Start Calls" at bounding box center [142, 22] width 26 height 8
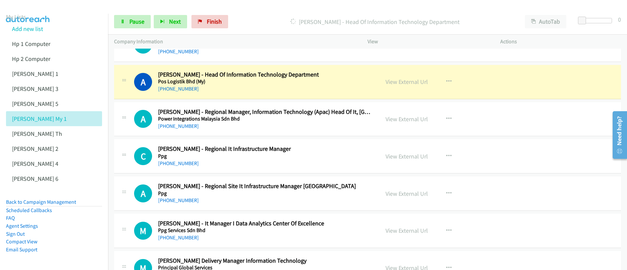
scroll to position [6533, 0]
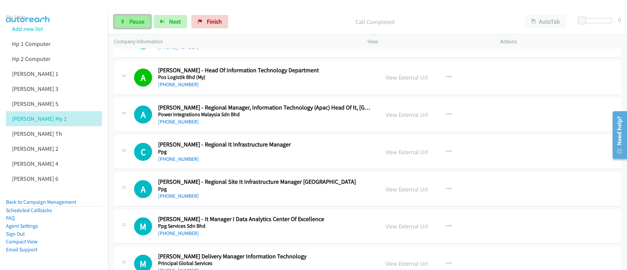
click at [140, 27] on link "Pause" at bounding box center [132, 21] width 37 height 13
click at [140, 27] on link "Start Calls" at bounding box center [138, 21] width 48 height 13
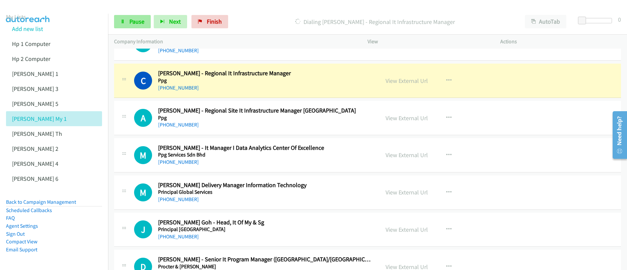
scroll to position [6610, 0]
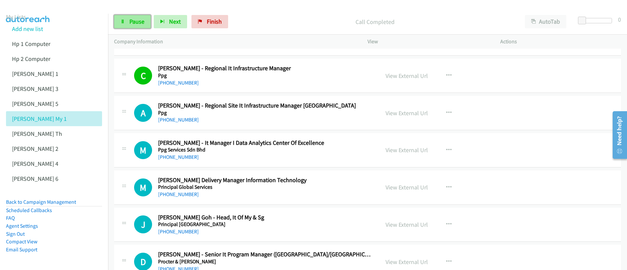
click at [122, 23] on icon at bounding box center [122, 22] width 5 height 5
click at [137, 22] on span "Start Calls" at bounding box center [142, 22] width 26 height 8
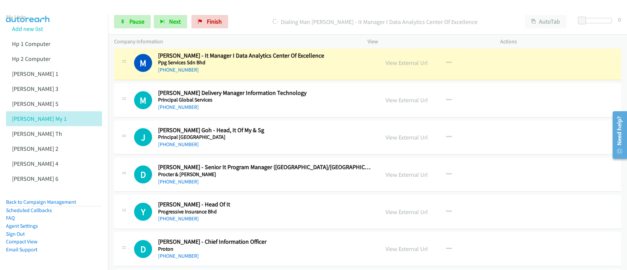
scroll to position [6697, 0]
click at [123, 22] on icon at bounding box center [122, 22] width 5 height 5
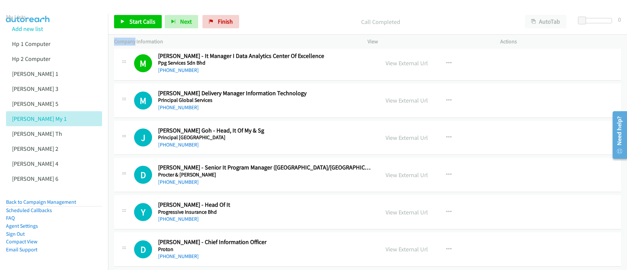
click at [147, 38] on p "Company Information" at bounding box center [234, 42] width 241 height 8
click at [144, 26] on link "Start Calls" at bounding box center [138, 21] width 48 height 13
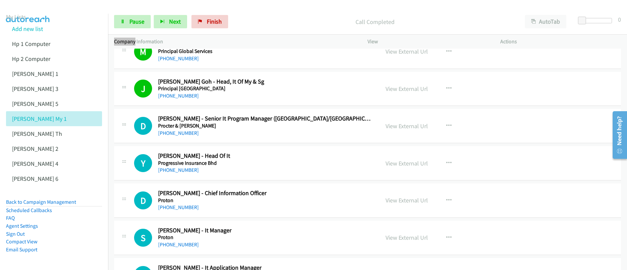
scroll to position [6806, 0]
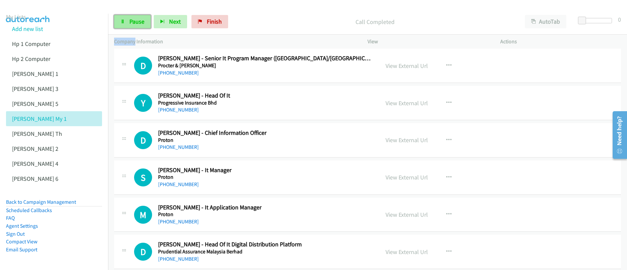
click at [137, 22] on span "Pause" at bounding box center [136, 22] width 15 height 8
click at [137, 22] on span "Start Calls" at bounding box center [142, 22] width 26 height 8
click at [137, 22] on span "Pause" at bounding box center [136, 22] width 15 height 8
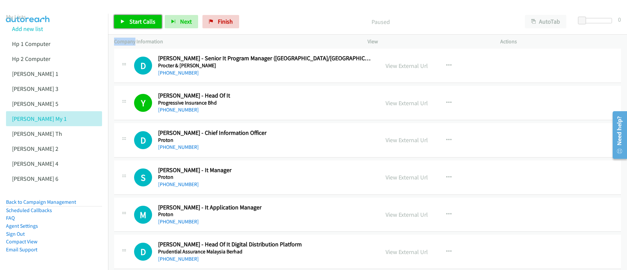
click at [138, 23] on span "Start Calls" at bounding box center [142, 22] width 26 height 8
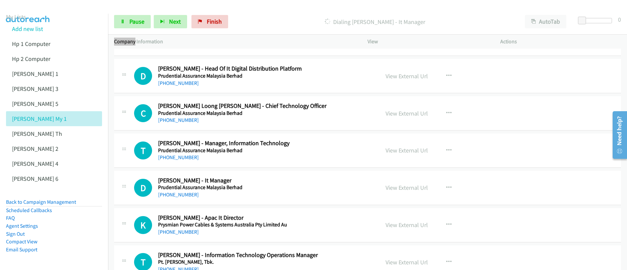
scroll to position [6950, 0]
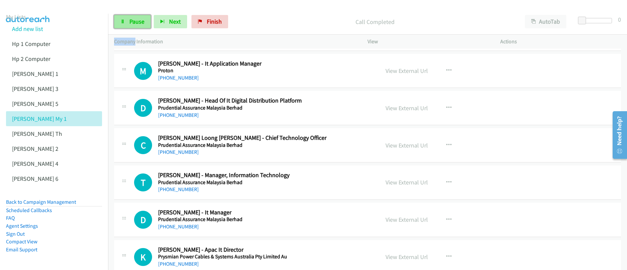
click at [126, 24] on link "Pause" at bounding box center [132, 21] width 37 height 13
click at [126, 24] on link "Start Calls" at bounding box center [138, 21] width 48 height 13
click at [134, 23] on span "Pause" at bounding box center [136, 22] width 15 height 8
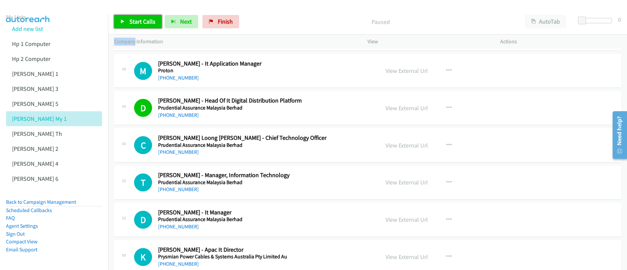
click at [134, 23] on span "Start Calls" at bounding box center [142, 22] width 26 height 8
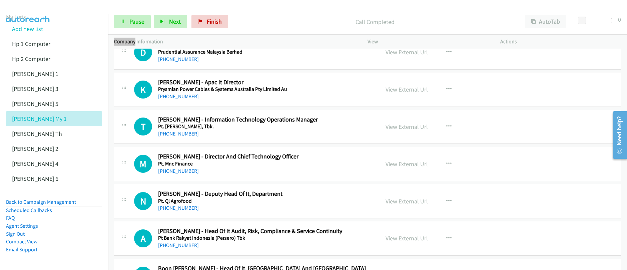
scroll to position [7094, 0]
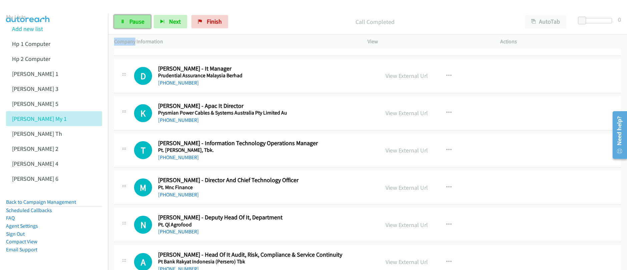
click at [137, 24] on span "Pause" at bounding box center [136, 22] width 15 height 8
click at [137, 24] on span "Start Calls" at bounding box center [142, 22] width 26 height 8
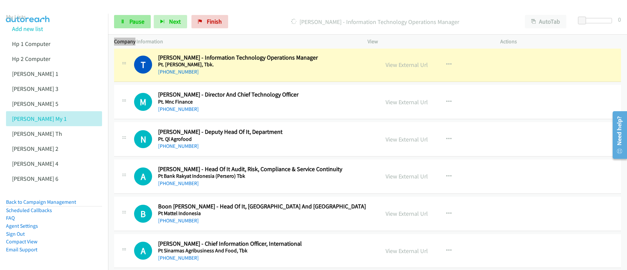
scroll to position [7184, 0]
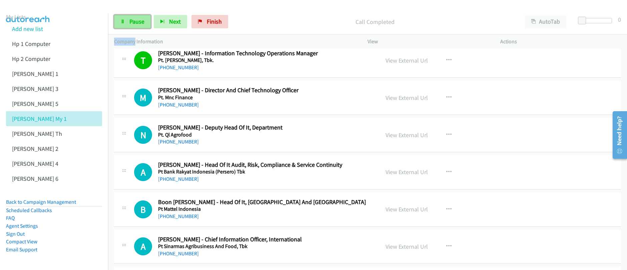
click at [142, 23] on span "Pause" at bounding box center [136, 22] width 15 height 8
click at [142, 23] on span "Start Calls" at bounding box center [142, 22] width 26 height 8
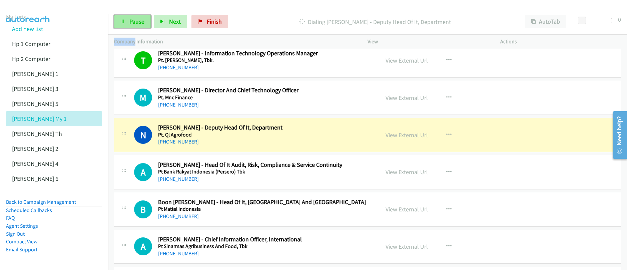
click at [137, 24] on span "Pause" at bounding box center [136, 22] width 15 height 8
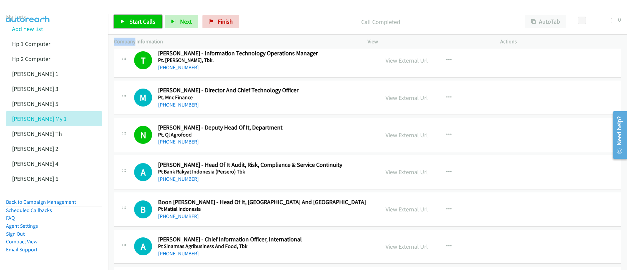
click at [147, 24] on span "Start Calls" at bounding box center [142, 22] width 26 height 8
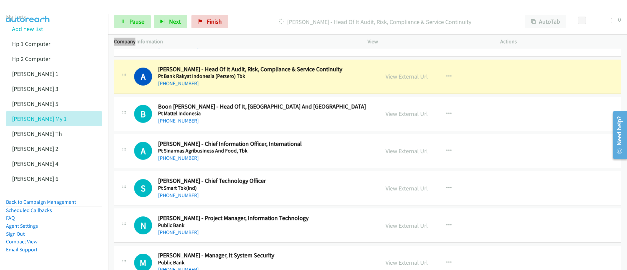
scroll to position [7285, 0]
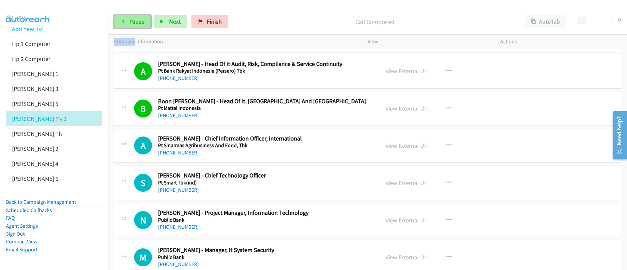
click at [126, 23] on link "Pause" at bounding box center [132, 21] width 37 height 13
click at [126, 24] on link "Pause" at bounding box center [132, 21] width 37 height 13
click at [144, 22] on span "Start Calls" at bounding box center [142, 22] width 26 height 8
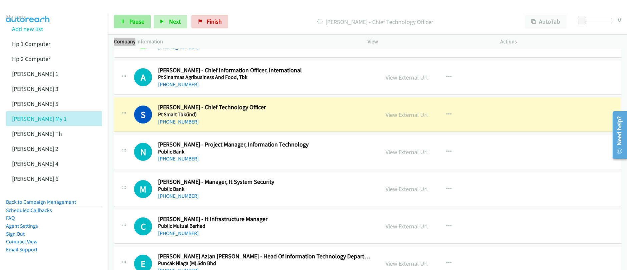
scroll to position [7401, 0]
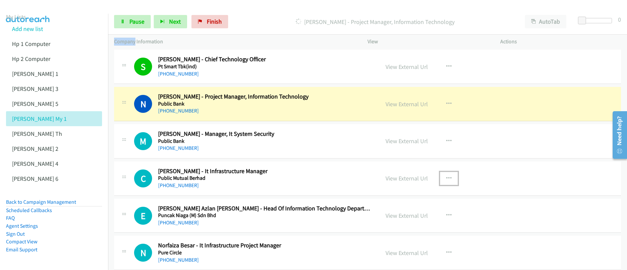
click at [446, 180] on icon "button" at bounding box center [448, 178] width 5 height 5
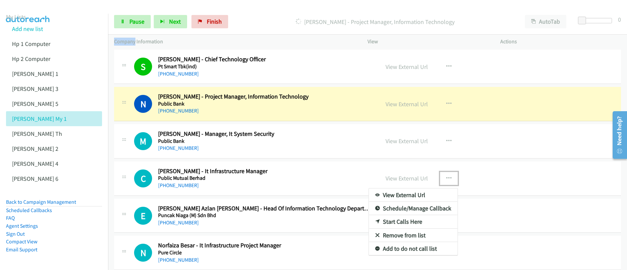
click at [401, 223] on link "Start Calls Here" at bounding box center [413, 221] width 89 height 13
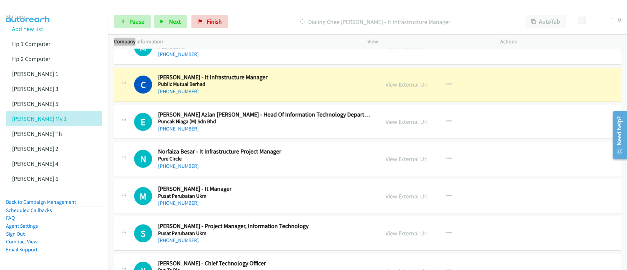
scroll to position [7462, 0]
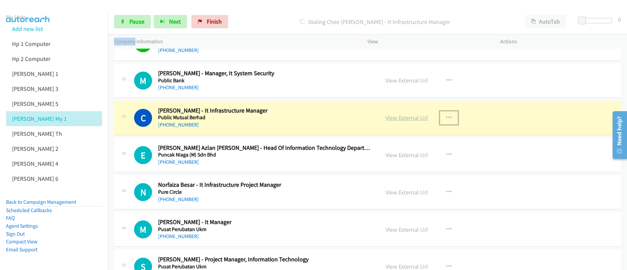
click at [408, 121] on link "View External Url" at bounding box center [406, 118] width 42 height 8
click at [0, 0] on div "Start Calls Pause Next Finish Dialing Chee Bun Lee - It Infrastructure Manager …" at bounding box center [313, 0] width 627 height 0
click at [138, 25] on span "Pause" at bounding box center [136, 22] width 15 height 8
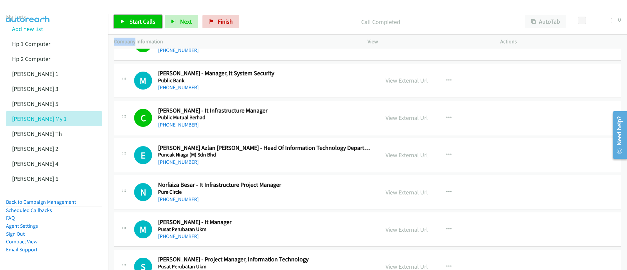
click at [141, 23] on span "Start Calls" at bounding box center [142, 22] width 26 height 8
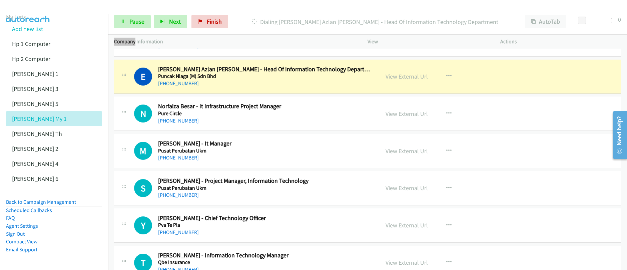
scroll to position [7515, 0]
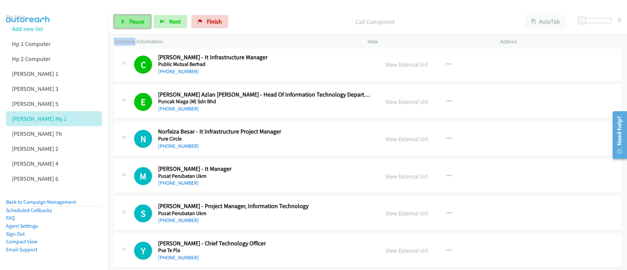
click at [126, 25] on link "Pause" at bounding box center [132, 21] width 37 height 13
click at [130, 25] on span "Start Calls" at bounding box center [142, 22] width 26 height 8
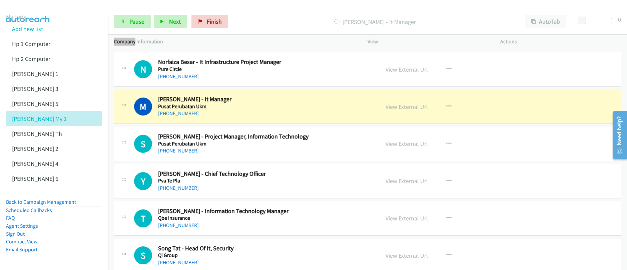
scroll to position [7585, 0]
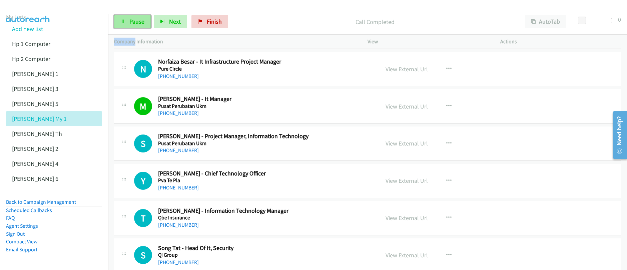
click at [123, 24] on icon at bounding box center [122, 22] width 5 height 5
click at [124, 23] on icon at bounding box center [122, 22] width 5 height 5
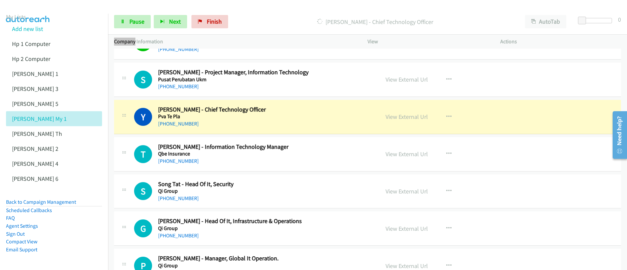
scroll to position [7650, 0]
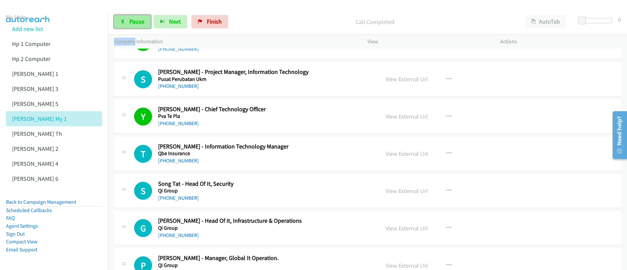
click at [137, 23] on span "Pause" at bounding box center [136, 22] width 15 height 8
click at [137, 23] on span "Start Calls" at bounding box center [142, 22] width 26 height 8
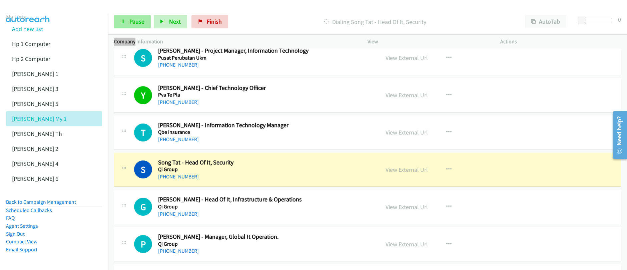
scroll to position [7672, 0]
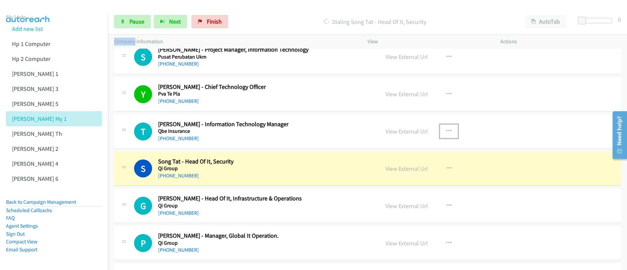
click at [446, 132] on icon "button" at bounding box center [448, 131] width 5 height 5
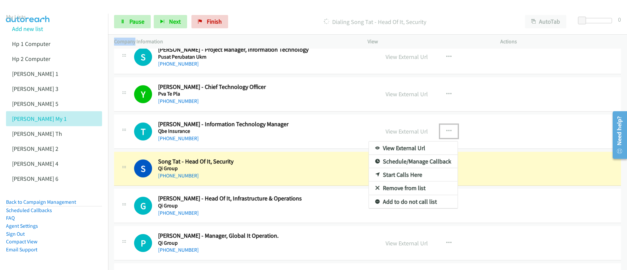
click at [408, 175] on link "Start Calls Here" at bounding box center [413, 174] width 89 height 13
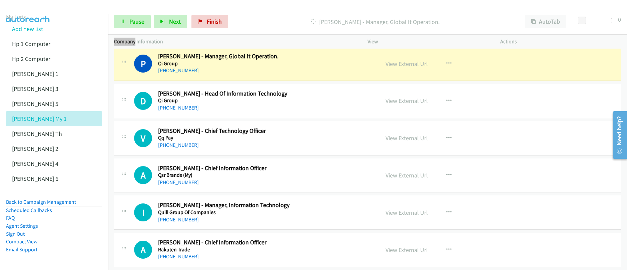
scroll to position [7848, 0]
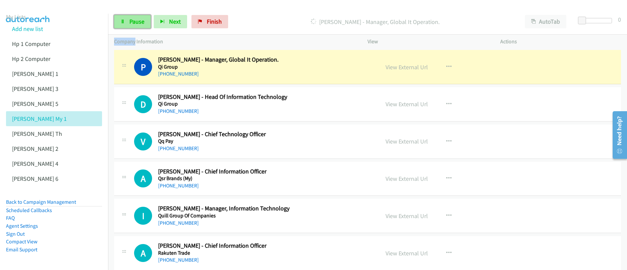
click at [139, 24] on span "Pause" at bounding box center [136, 22] width 15 height 8
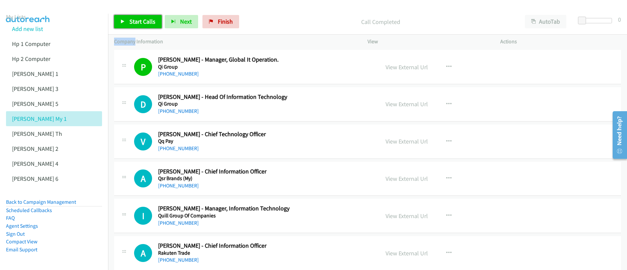
click at [147, 23] on span "Start Calls" at bounding box center [142, 22] width 26 height 8
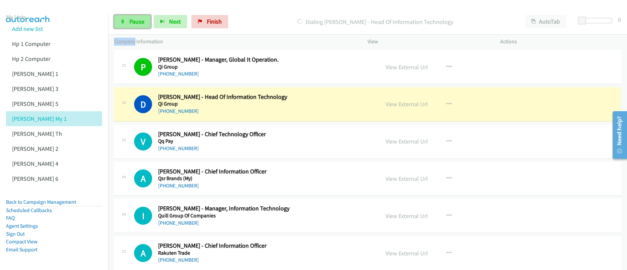
click at [139, 26] on link "Pause" at bounding box center [132, 21] width 37 height 13
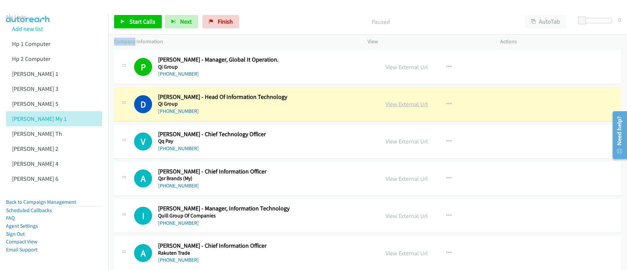
click at [408, 106] on link "View External Url" at bounding box center [406, 104] width 42 height 8
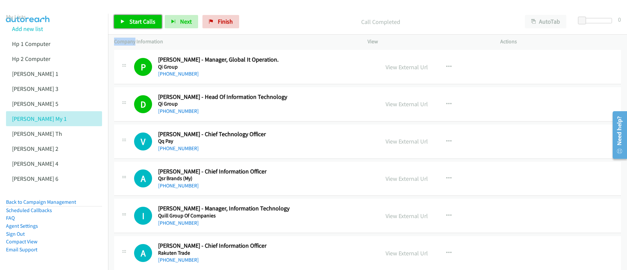
click at [137, 24] on span "Start Calls" at bounding box center [142, 22] width 26 height 8
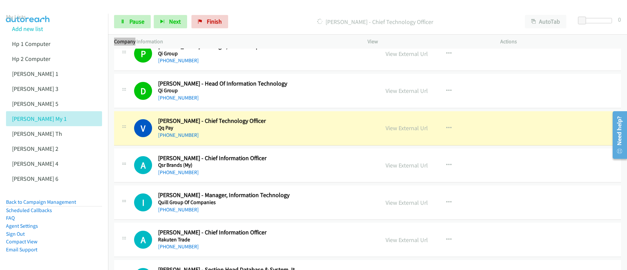
scroll to position [7862, 0]
click at [446, 203] on icon "button" at bounding box center [448, 202] width 5 height 5
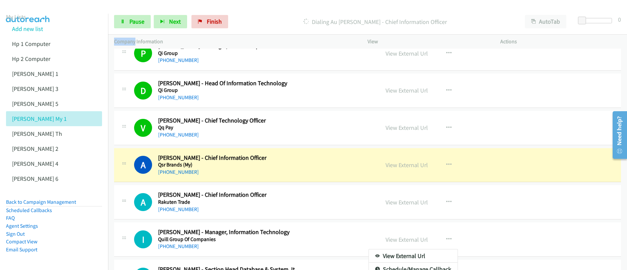
click at [506, 175] on div at bounding box center [313, 135] width 627 height 270
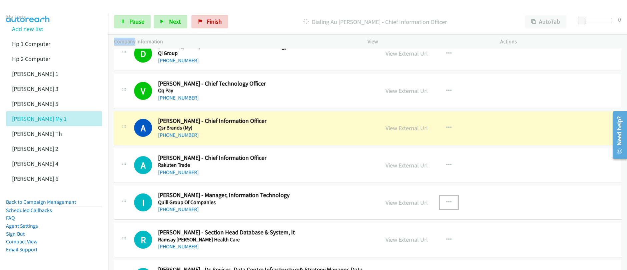
click at [446, 203] on icon "button" at bounding box center [448, 202] width 5 height 5
click at [408, 248] on link "Start Calls Here" at bounding box center [413, 246] width 89 height 13
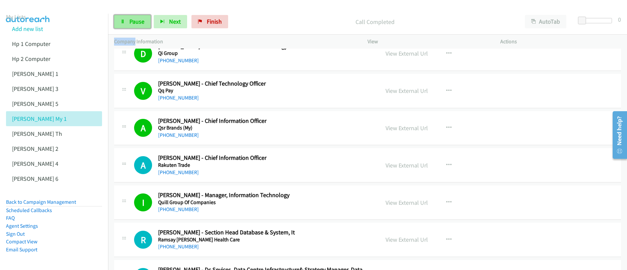
click at [135, 25] on link "Pause" at bounding box center [132, 21] width 37 height 13
click at [135, 25] on link "Start Calls" at bounding box center [138, 21] width 48 height 13
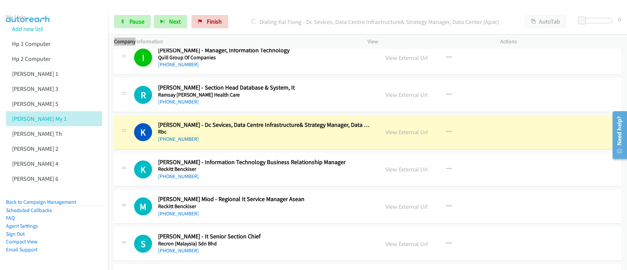
scroll to position [8045, 0]
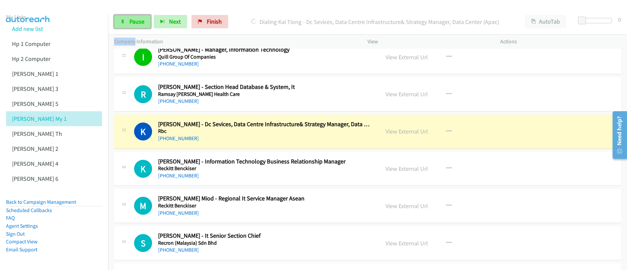
click at [132, 25] on span "Pause" at bounding box center [136, 22] width 15 height 8
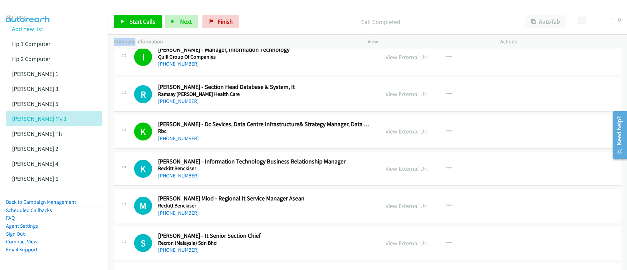
click at [404, 135] on link "View External Url" at bounding box center [406, 132] width 42 height 8
click at [144, 27] on link "Start Calls" at bounding box center [138, 21] width 48 height 13
click at [144, 27] on link "Pause" at bounding box center [132, 21] width 37 height 13
click at [144, 27] on link "Start Calls" at bounding box center [138, 21] width 48 height 13
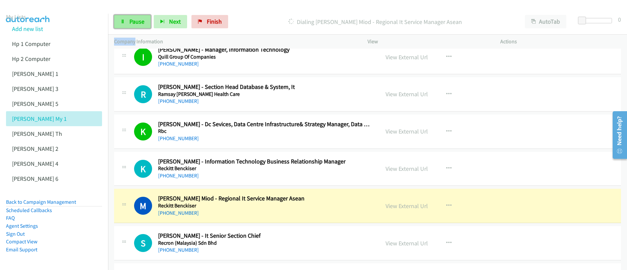
click at [124, 23] on icon at bounding box center [122, 22] width 5 height 5
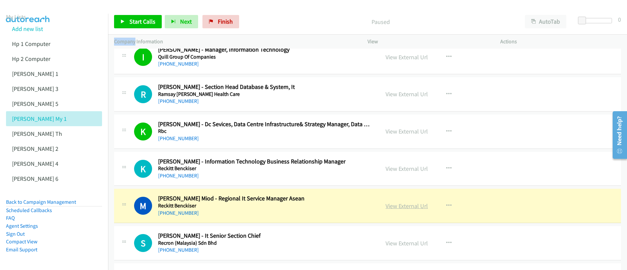
click at [407, 210] on link "View External Url" at bounding box center [406, 206] width 42 height 8
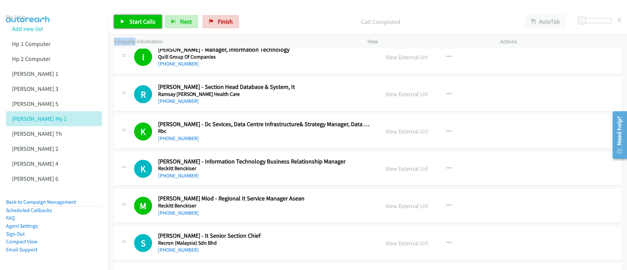
click at [129, 19] on span "Start Calls" at bounding box center [142, 22] width 26 height 8
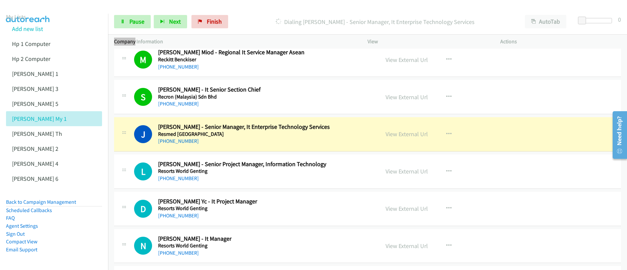
scroll to position [8196, 0]
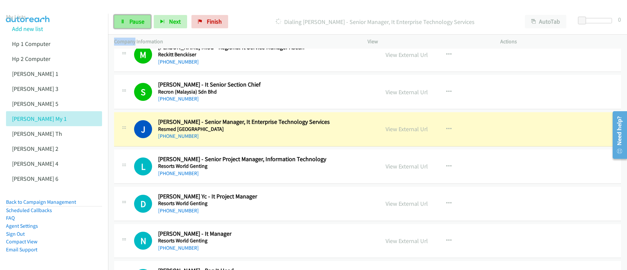
click at [134, 21] on span "Pause" at bounding box center [136, 22] width 15 height 8
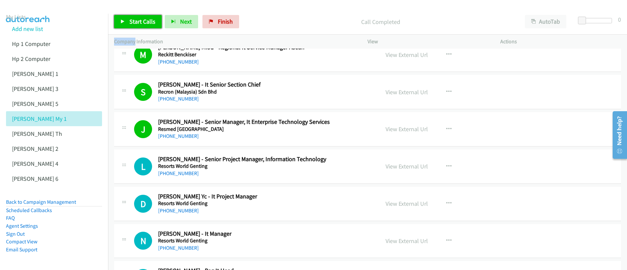
click at [135, 24] on span "Start Calls" at bounding box center [142, 22] width 26 height 8
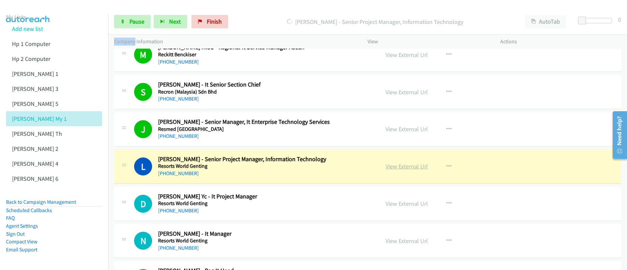
click at [407, 168] on link "View External Url" at bounding box center [406, 167] width 42 height 8
click at [0, 0] on div "Start Calls Pause Next Finish Dialing Lip Khor - Senior Project Manager, Inform…" at bounding box center [313, 0] width 627 height 0
click at [136, 26] on link "Pause" at bounding box center [132, 21] width 37 height 13
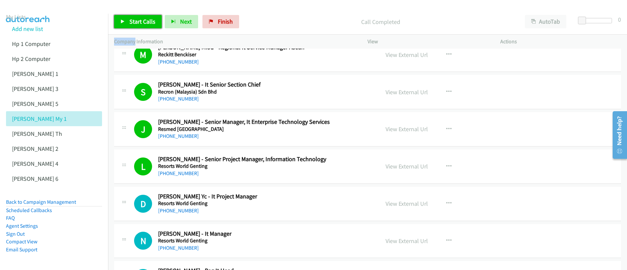
click at [125, 18] on link "Start Calls" at bounding box center [138, 21] width 48 height 13
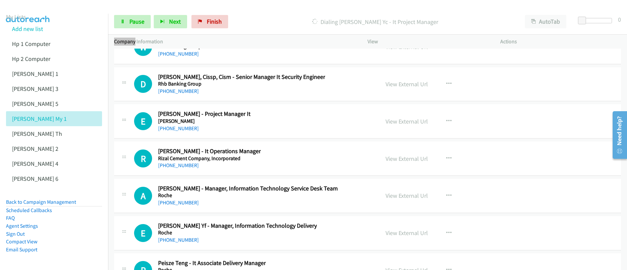
scroll to position [8951, 0]
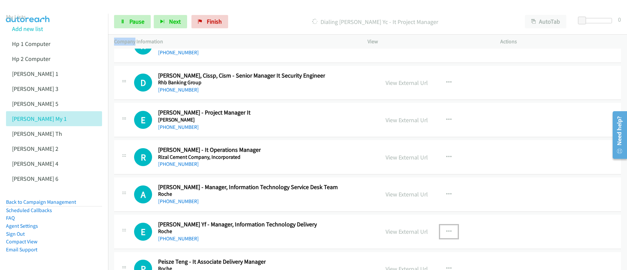
click at [447, 232] on icon "button" at bounding box center [448, 231] width 5 height 5
click at [492, 191] on div at bounding box center [313, 135] width 627 height 270
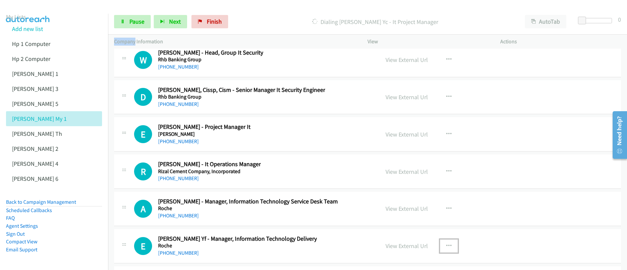
scroll to position [9126, 0]
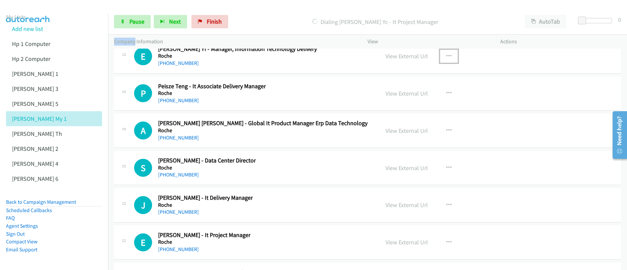
click at [447, 54] on icon "button" at bounding box center [448, 56] width 5 height 5
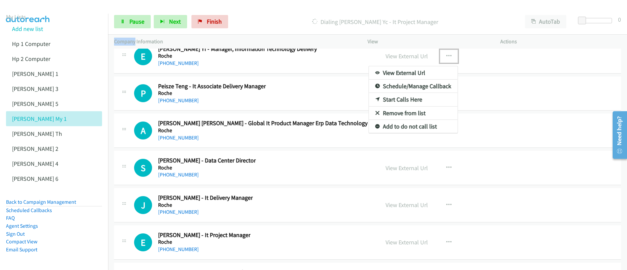
click at [404, 101] on link "Start Calls Here" at bounding box center [413, 99] width 89 height 13
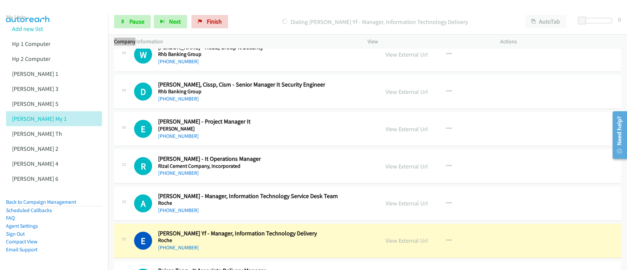
scroll to position [8940, 0]
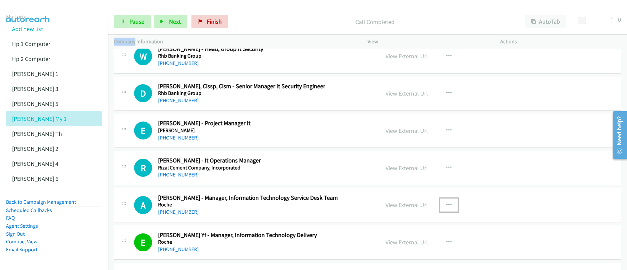
click at [446, 206] on icon "button" at bounding box center [448, 205] width 5 height 5
click at [0, 0] on div at bounding box center [0, 0] width 0 height 0
drag, startPoint x: 437, startPoint y: 207, endPoint x: 446, endPoint y: 207, distance: 9.0
click at [440, 207] on button "button" at bounding box center [449, 205] width 18 height 13
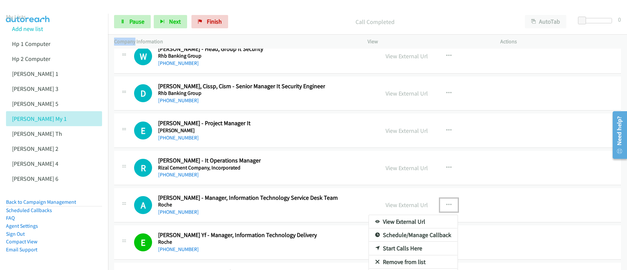
click at [405, 252] on link "Start Calls Here" at bounding box center [413, 248] width 89 height 13
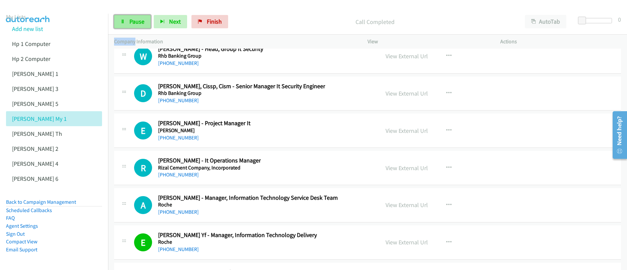
click at [129, 21] on span "Pause" at bounding box center [136, 22] width 15 height 8
click at [129, 22] on span "Start Calls" at bounding box center [142, 22] width 26 height 8
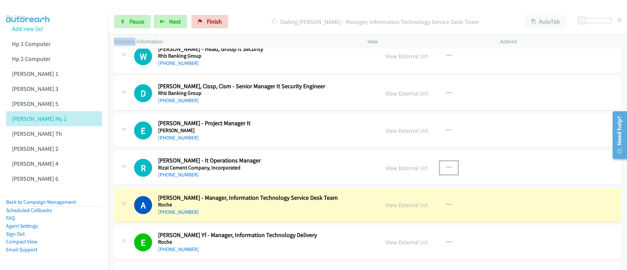
click at [447, 169] on icon "button" at bounding box center [448, 167] width 5 height 5
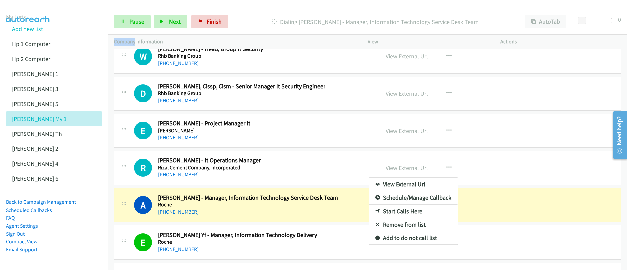
click at [446, 168] on div at bounding box center [313, 135] width 627 height 270
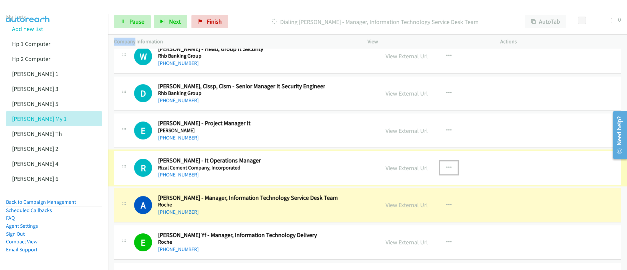
click at [447, 168] on icon "button" at bounding box center [448, 167] width 5 height 5
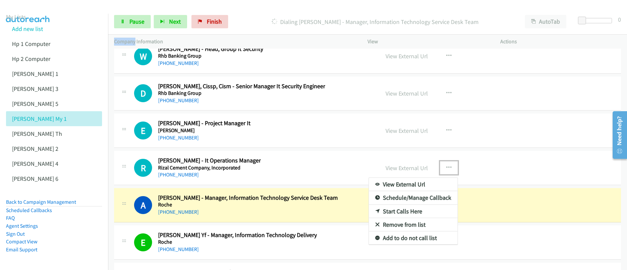
click at [404, 213] on link "Start Calls Here" at bounding box center [413, 211] width 89 height 13
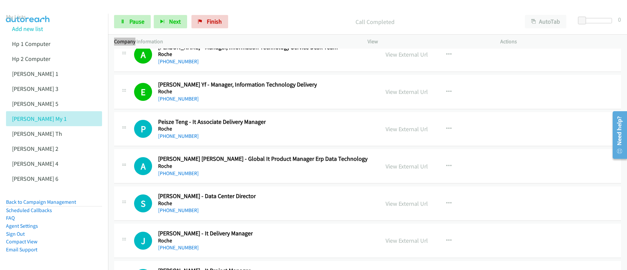
scroll to position [9117, 0]
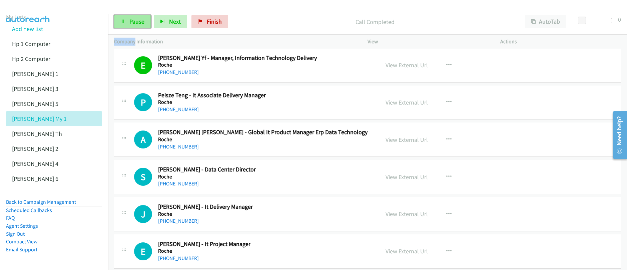
click at [135, 26] on link "Pause" at bounding box center [132, 21] width 37 height 13
click at [135, 26] on link "Start Calls" at bounding box center [138, 21] width 48 height 13
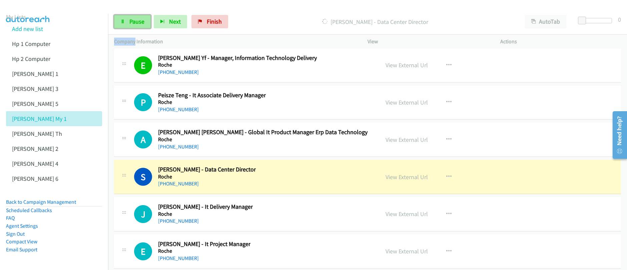
click at [131, 24] on span "Pause" at bounding box center [136, 22] width 15 height 8
click at [406, 180] on link "View External Url" at bounding box center [406, 177] width 42 height 8
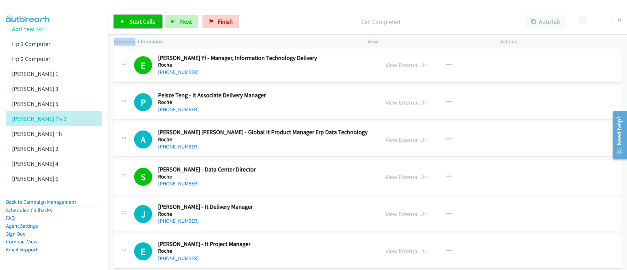
click at [146, 26] on link "Start Calls" at bounding box center [138, 21] width 48 height 13
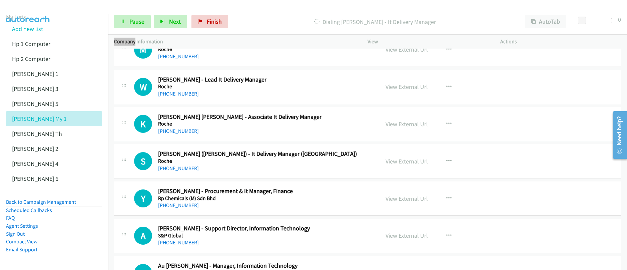
scroll to position [9746, 0]
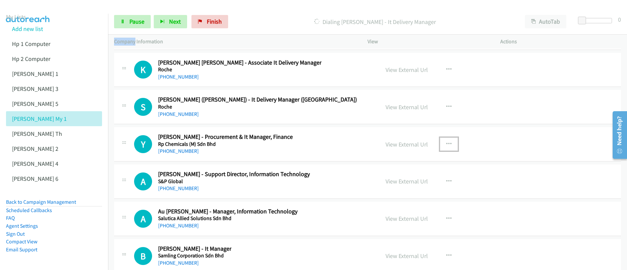
click at [447, 145] on icon "button" at bounding box center [448, 144] width 5 height 5
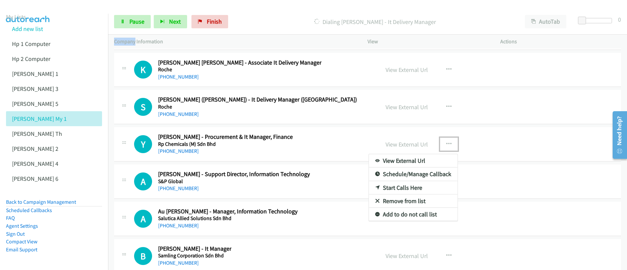
click at [405, 188] on link "Start Calls Here" at bounding box center [413, 187] width 89 height 13
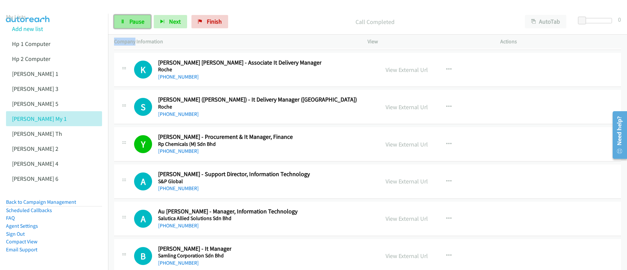
click at [140, 22] on span "Pause" at bounding box center [136, 22] width 15 height 8
click at [140, 22] on span "Start Calls" at bounding box center [142, 22] width 26 height 8
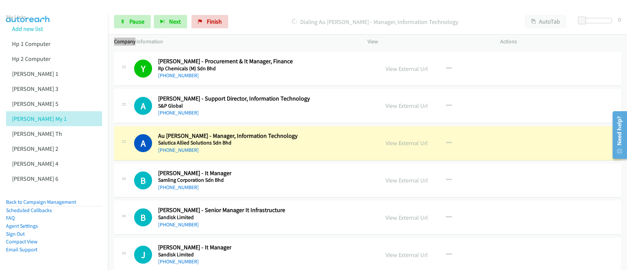
scroll to position [9888, 0]
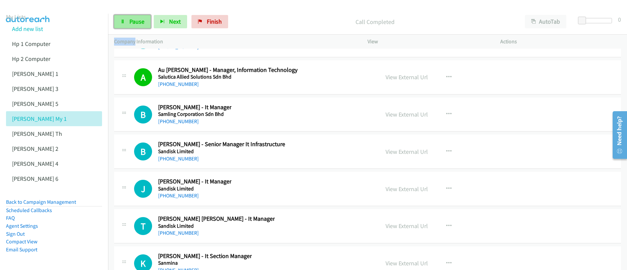
click at [127, 21] on link "Pause" at bounding box center [132, 21] width 37 height 13
click at [127, 21] on link "Start Calls" at bounding box center [138, 21] width 48 height 13
click at [135, 26] on link "Pause" at bounding box center [132, 21] width 37 height 13
click at [135, 25] on link "Start Calls" at bounding box center [138, 21] width 48 height 13
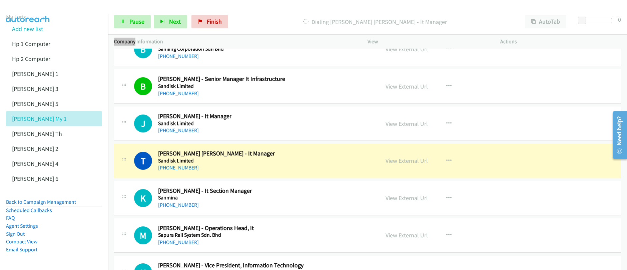
scroll to position [9954, 0]
click at [447, 123] on icon "button" at bounding box center [448, 123] width 5 height 5
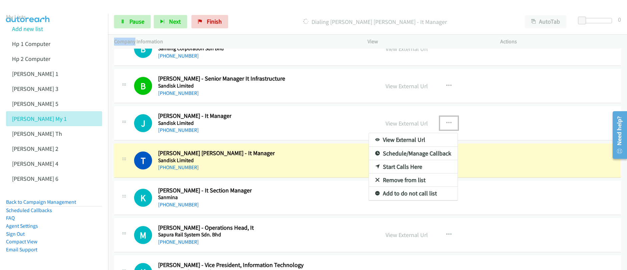
click at [409, 170] on link "Start Calls Here" at bounding box center [413, 166] width 89 height 13
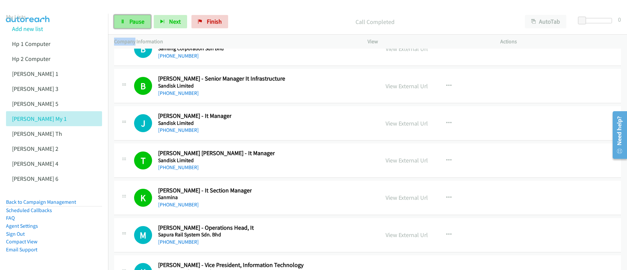
click at [142, 18] on span "Pause" at bounding box center [136, 22] width 15 height 8
click at [141, 18] on span "Start Calls" at bounding box center [142, 22] width 26 height 8
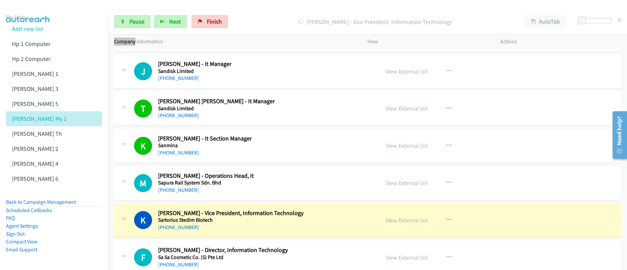
scroll to position [10006, 0]
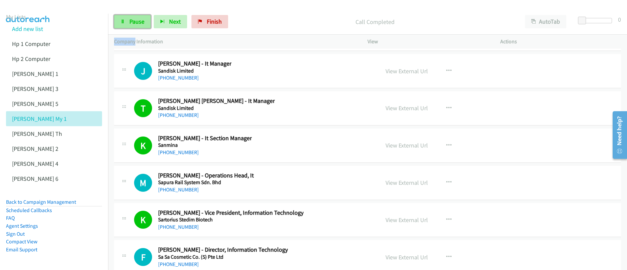
click at [136, 24] on span "Pause" at bounding box center [136, 22] width 15 height 8
click at [408, 222] on link "View External Url" at bounding box center [406, 220] width 42 height 8
